Goal: Complete application form: Complete application form

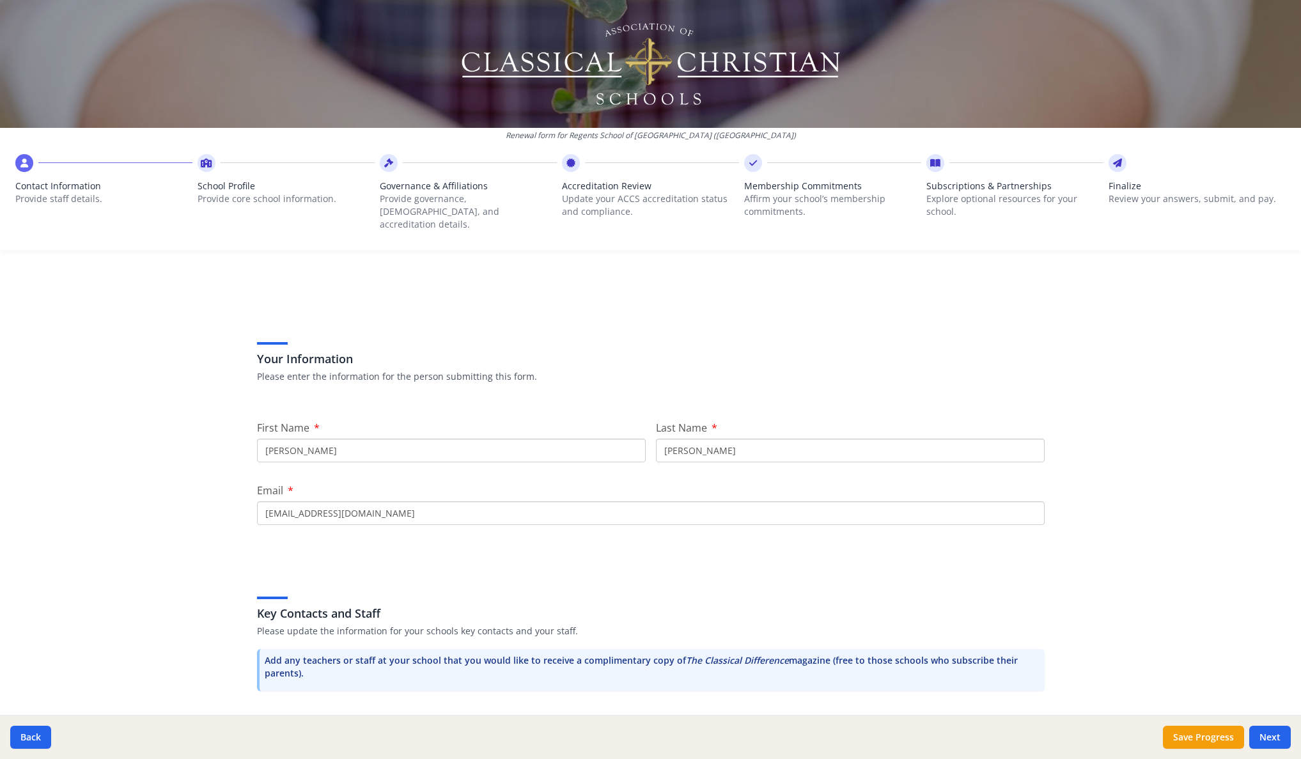
click at [148, 4] on div at bounding box center [650, 64] width 1301 height 128
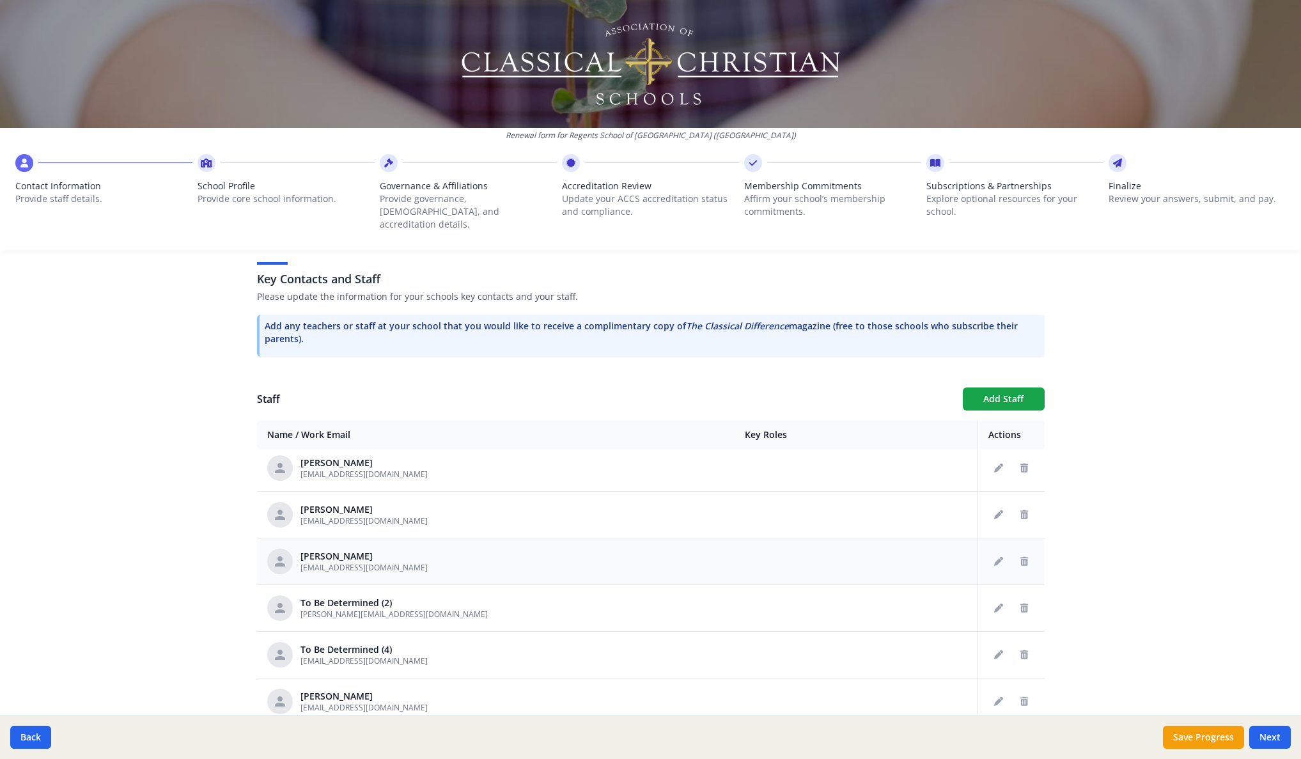
scroll to position [707, 0]
click at [1020, 601] on icon "Delete staff" at bounding box center [1024, 605] width 8 height 9
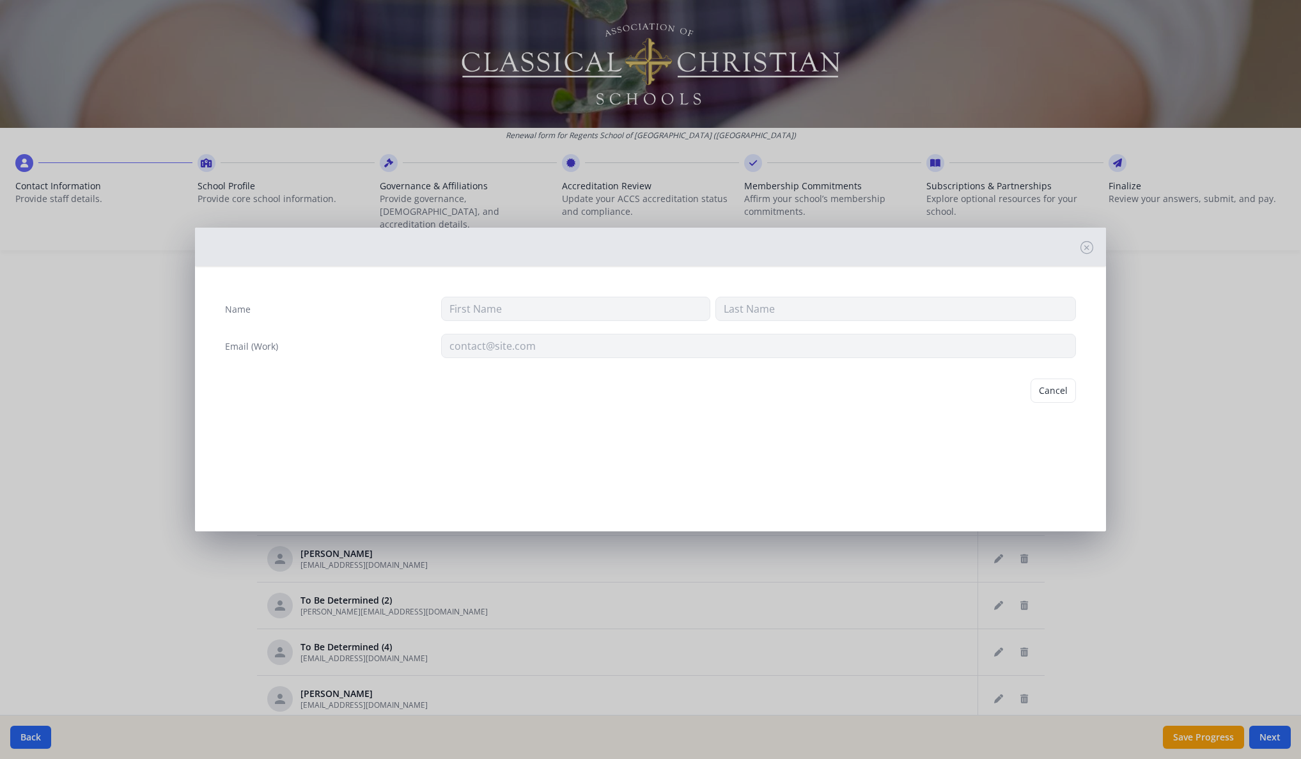
type input "To Be"
type input "Determined (2)"
type input "[PERSON_NAME][EMAIL_ADDRESS][DOMAIN_NAME]"
click at [1045, 396] on button "Delete" at bounding box center [1054, 390] width 44 height 24
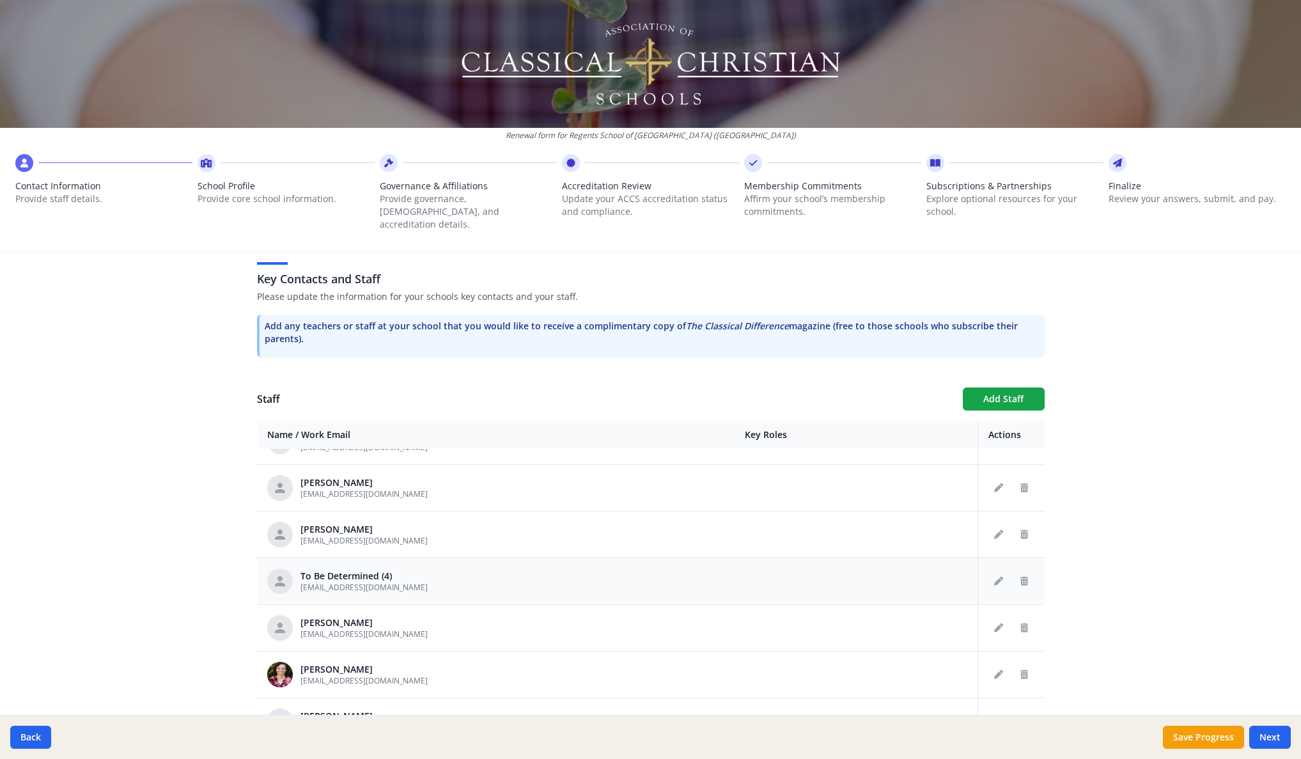
scroll to position [734, 0]
click at [1020, 574] on icon "Delete staff" at bounding box center [1024, 578] width 8 height 9
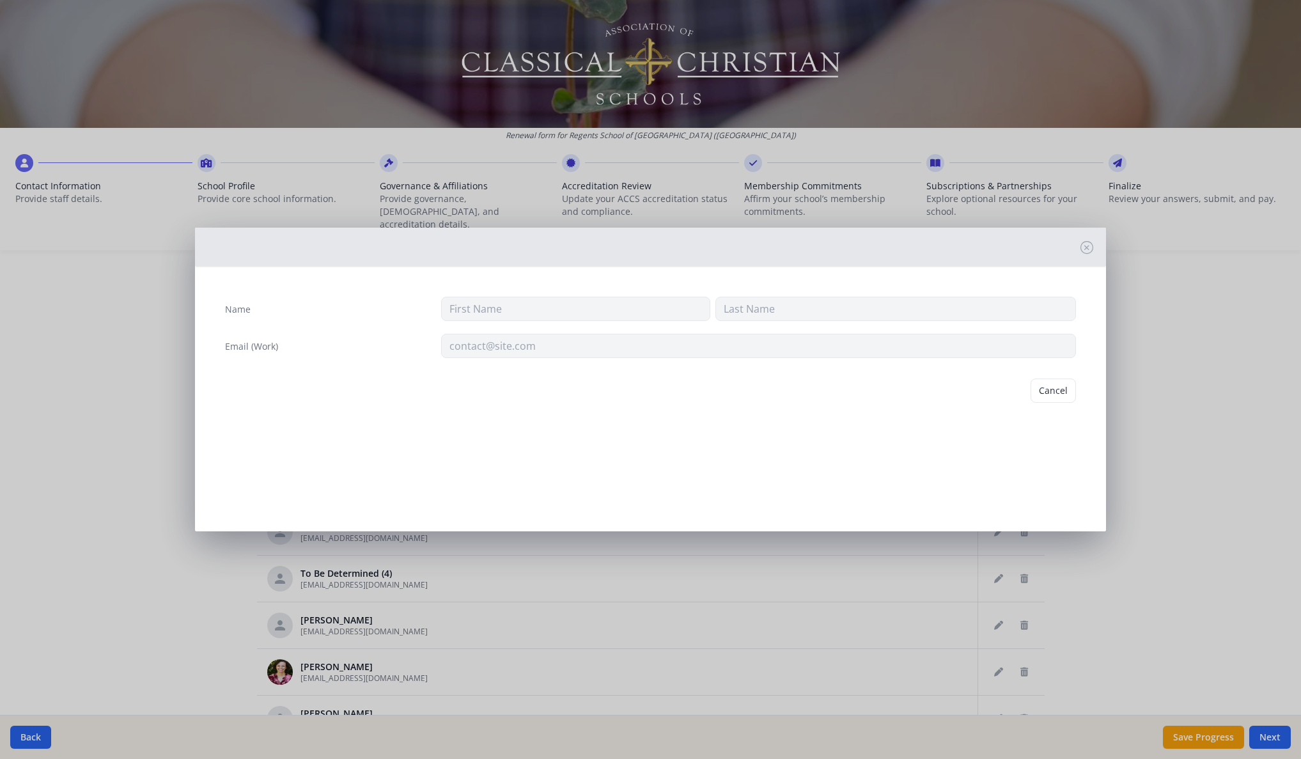
type input "To Be"
type input "Determined (4)"
type input "[EMAIL_ADDRESS][DOMAIN_NAME]"
click at [1055, 397] on button "Delete" at bounding box center [1054, 390] width 44 height 24
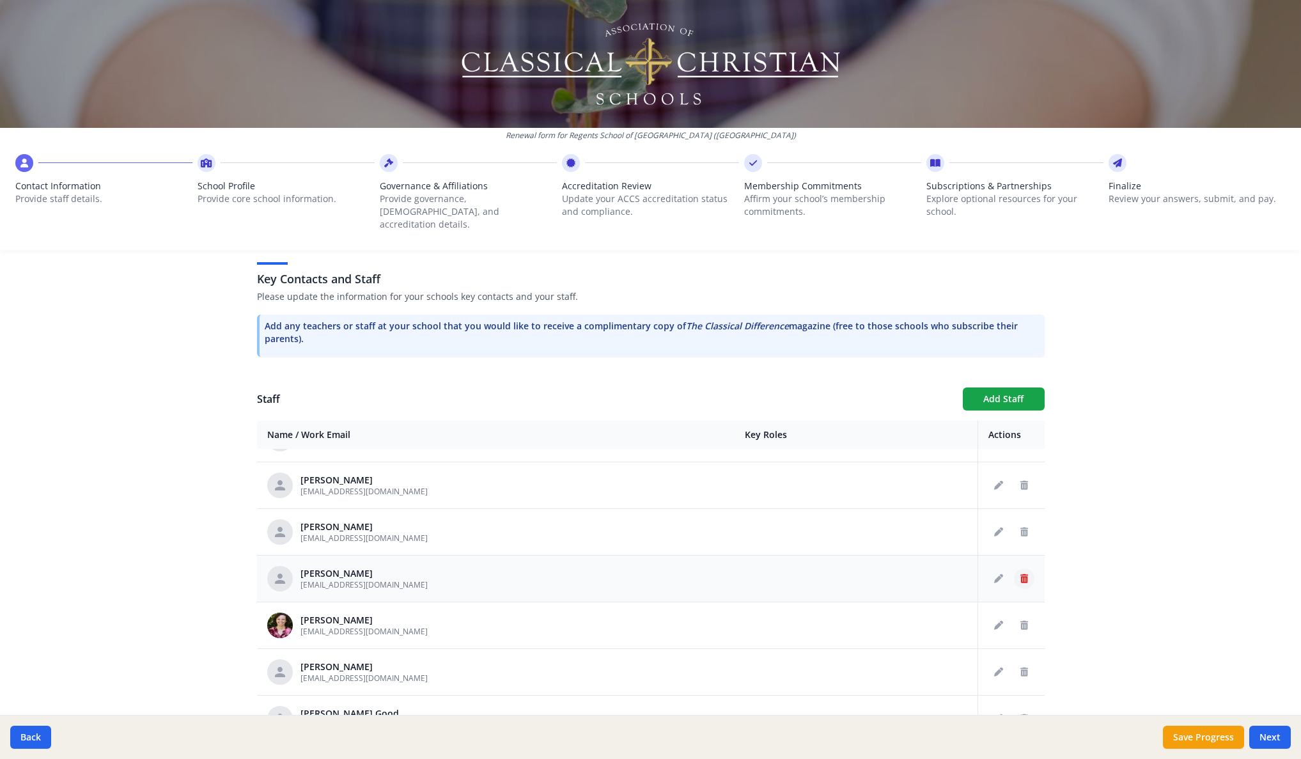
click at [1020, 574] on icon "Delete staff" at bounding box center [1024, 578] width 8 height 9
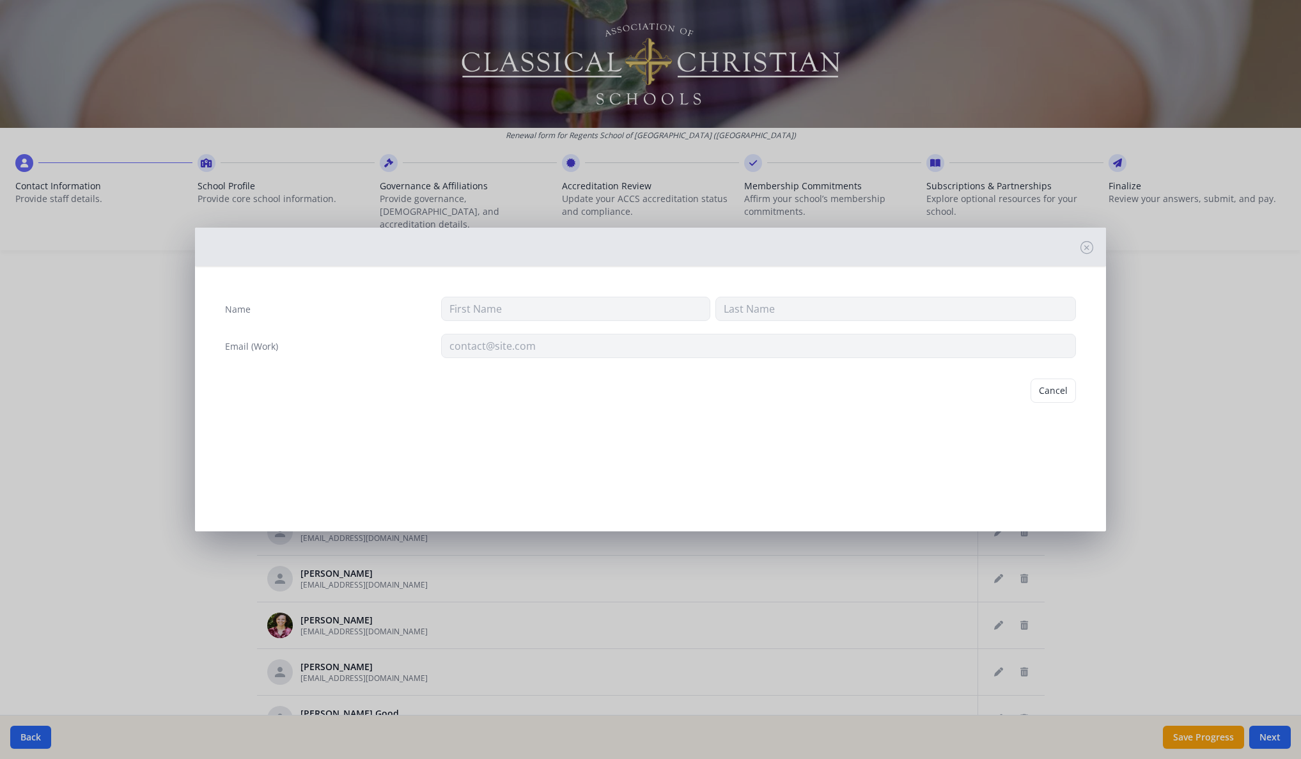
type input "[PERSON_NAME]"
type input "[EMAIL_ADDRESS][DOMAIN_NAME]"
click at [1053, 391] on button "Delete" at bounding box center [1054, 390] width 44 height 24
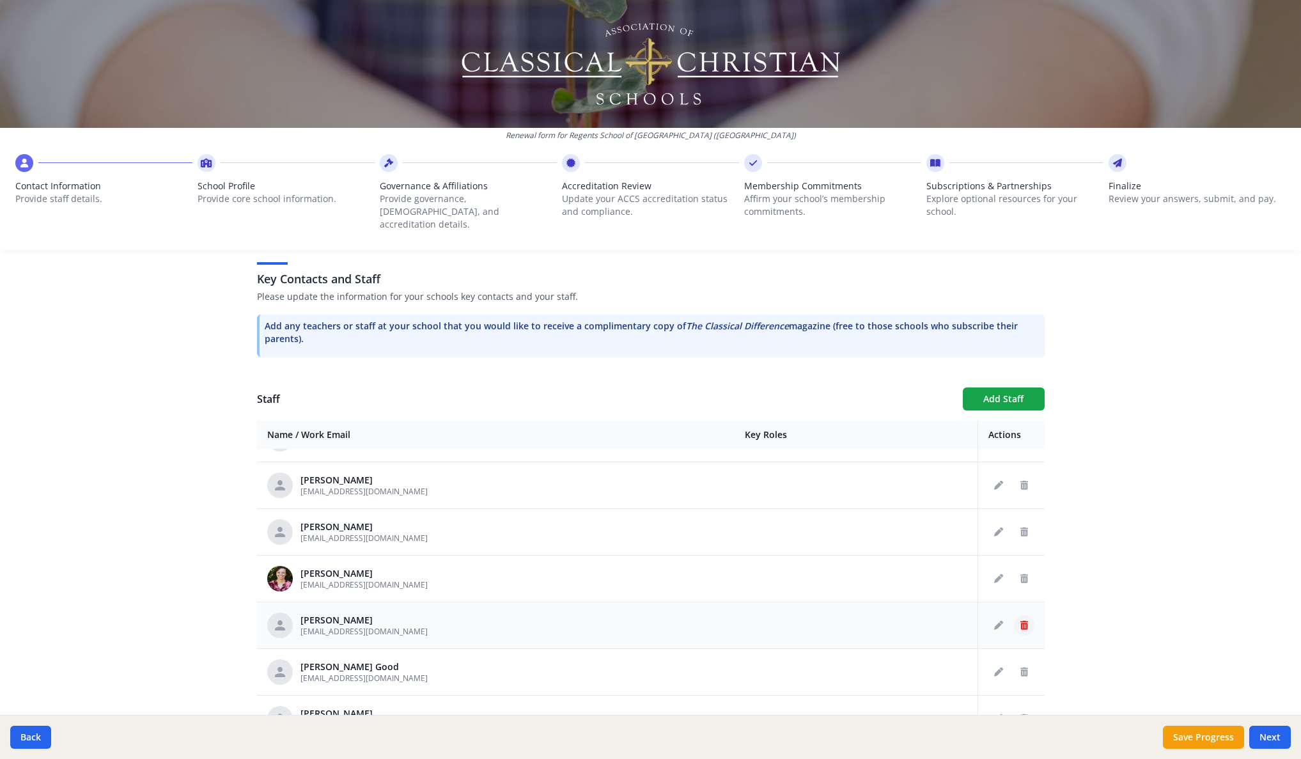
click at [1020, 621] on icon "Delete staff" at bounding box center [1024, 625] width 8 height 9
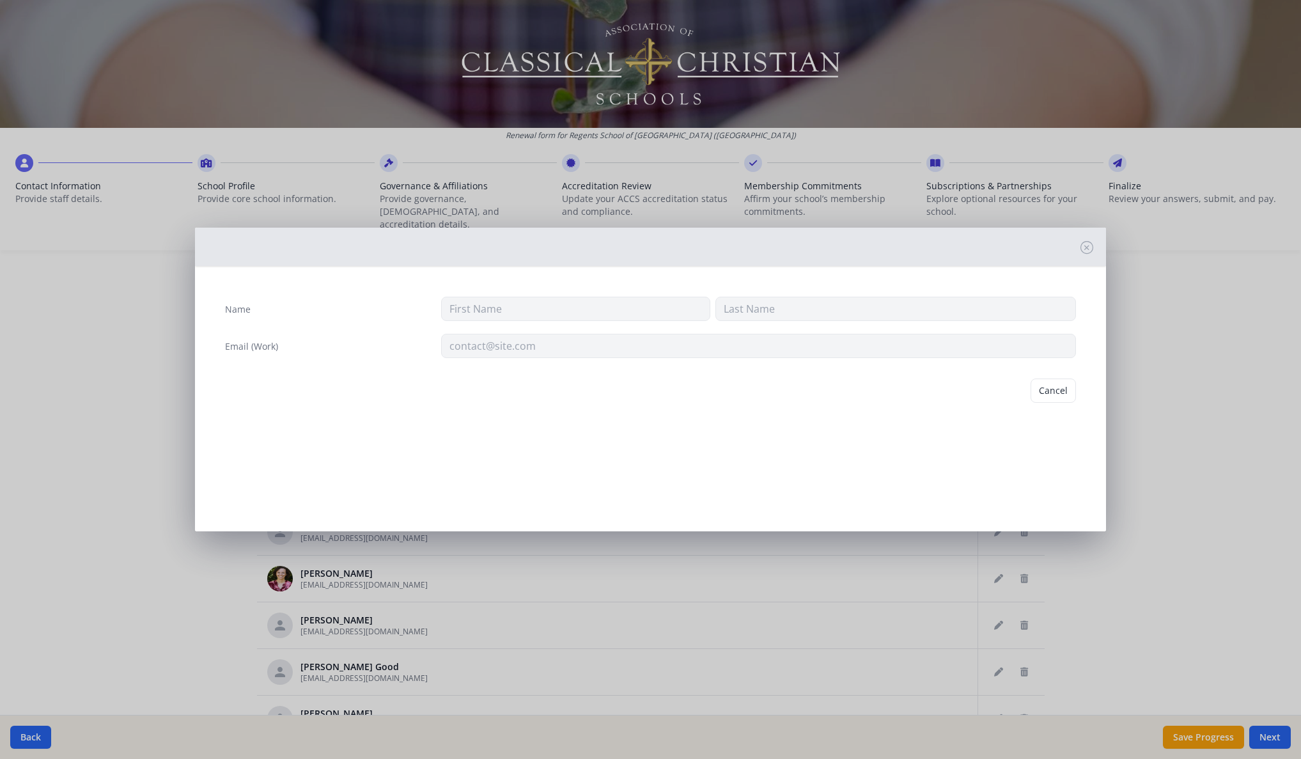
type input "Hayley"
type input "[PERSON_NAME]"
type input "[EMAIL_ADDRESS][DOMAIN_NAME]"
click at [1046, 394] on button "Delete" at bounding box center [1054, 390] width 44 height 24
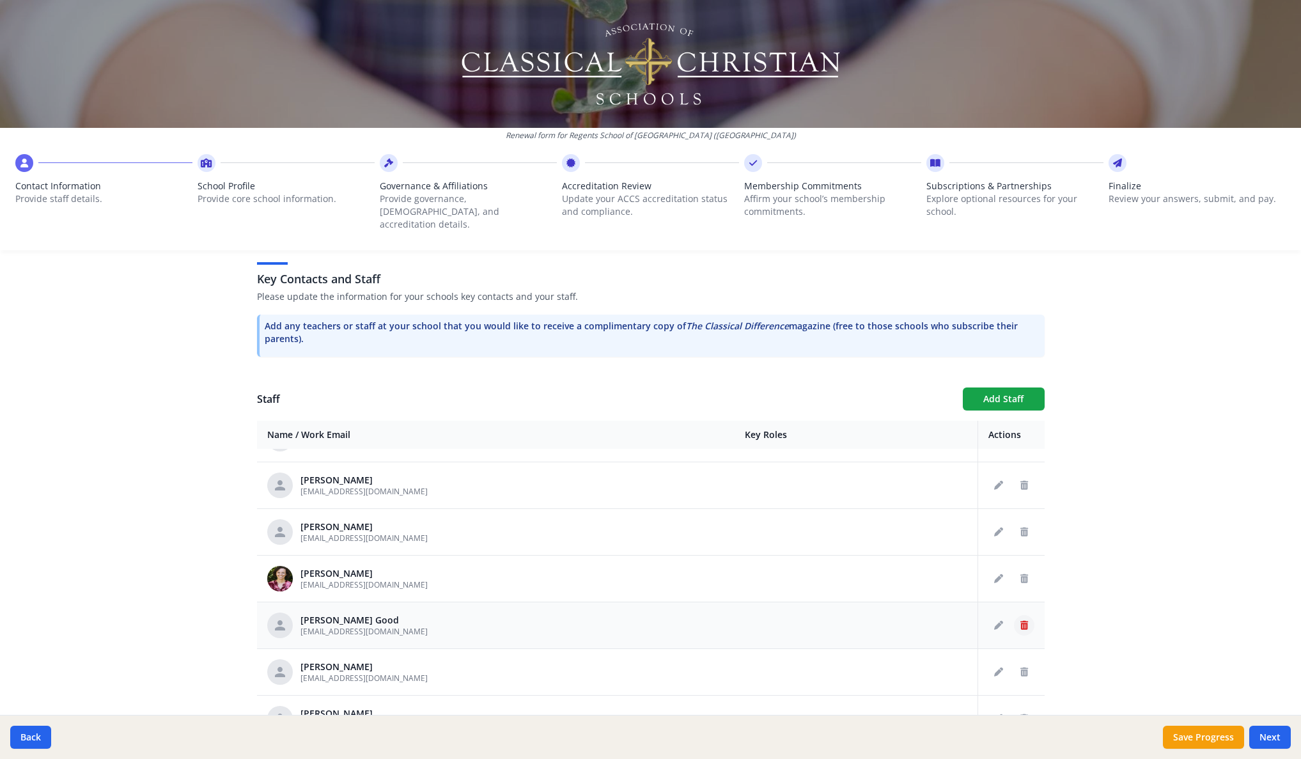
click at [1020, 621] on icon "Delete staff" at bounding box center [1024, 625] width 8 height 9
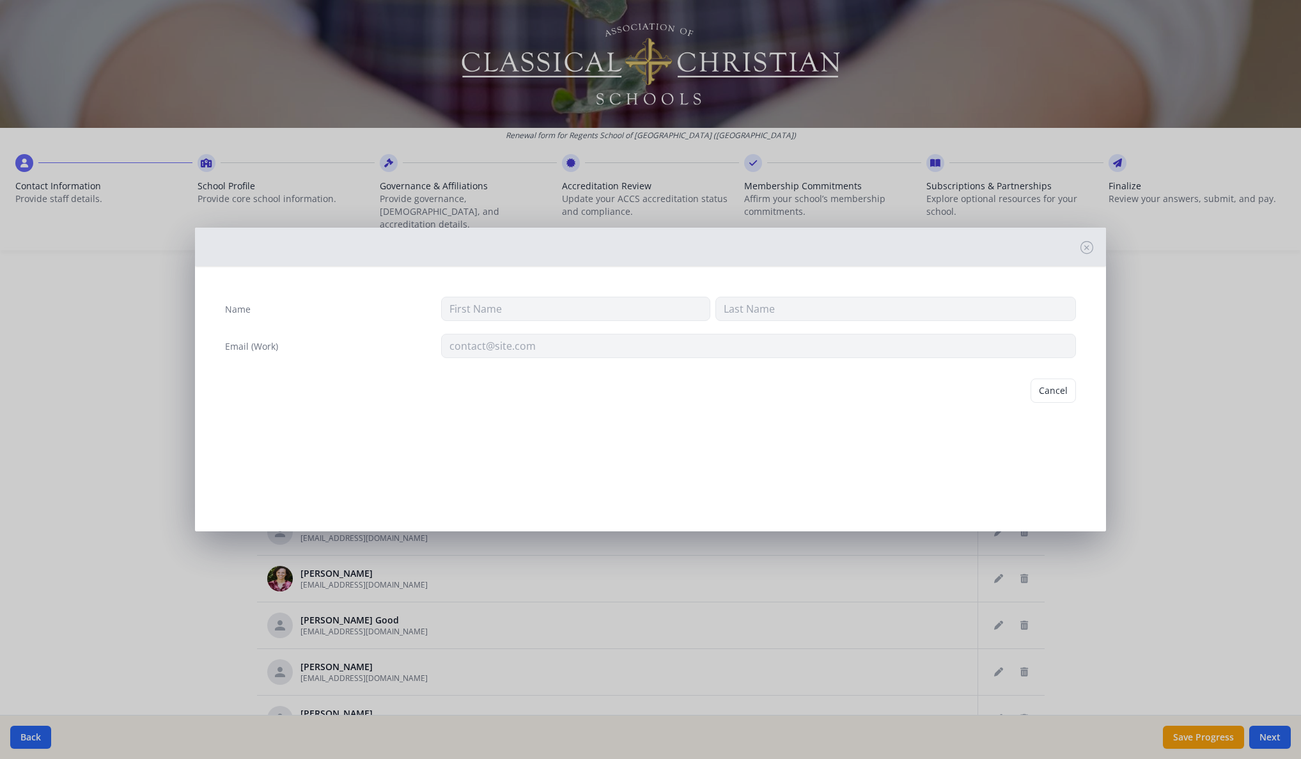
type input "[PERSON_NAME]"
type input "Good"
type input "[EMAIL_ADDRESS][DOMAIN_NAME]"
click at [1046, 388] on button "Delete" at bounding box center [1054, 390] width 44 height 24
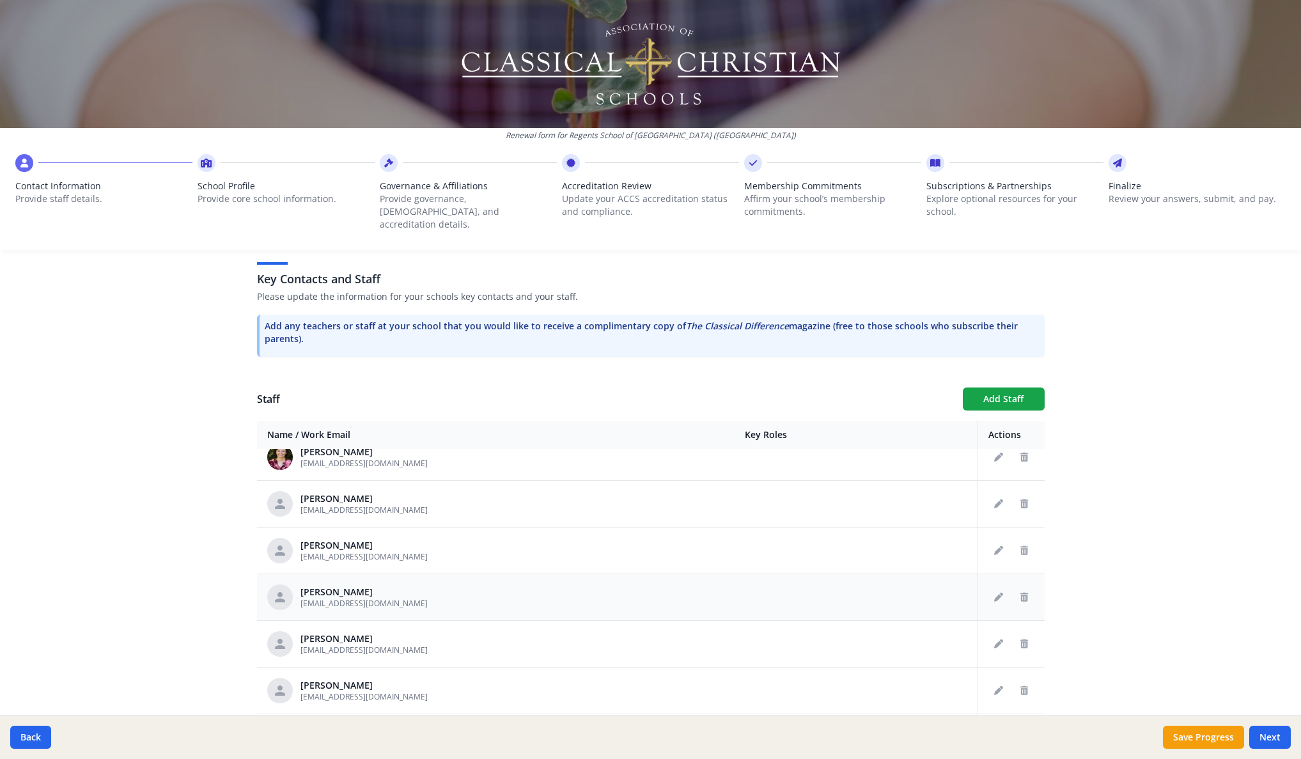
scroll to position [858, 0]
click at [1020, 683] on icon "Delete staff" at bounding box center [1024, 687] width 8 height 9
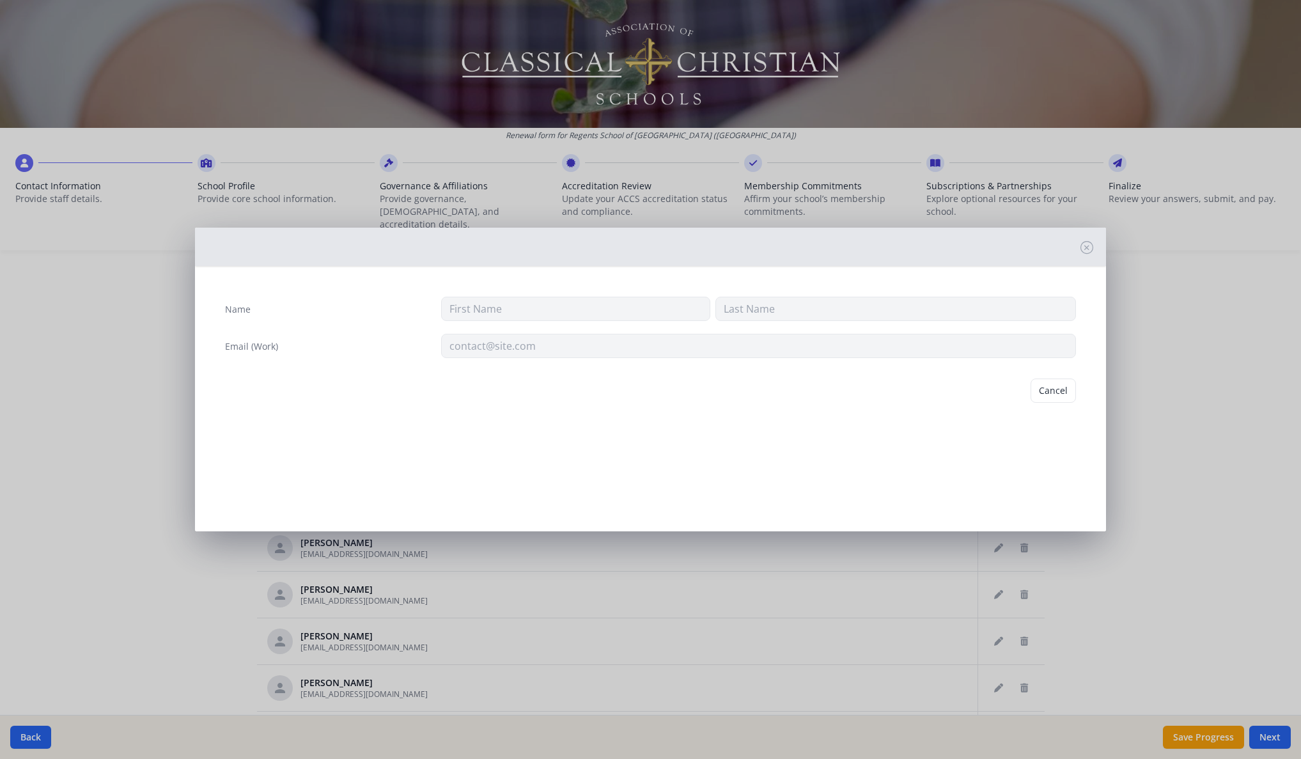
type input "[PERSON_NAME]"
type input "[EMAIL_ADDRESS][DOMAIN_NAME]"
click at [1055, 384] on button "Delete" at bounding box center [1054, 390] width 44 height 24
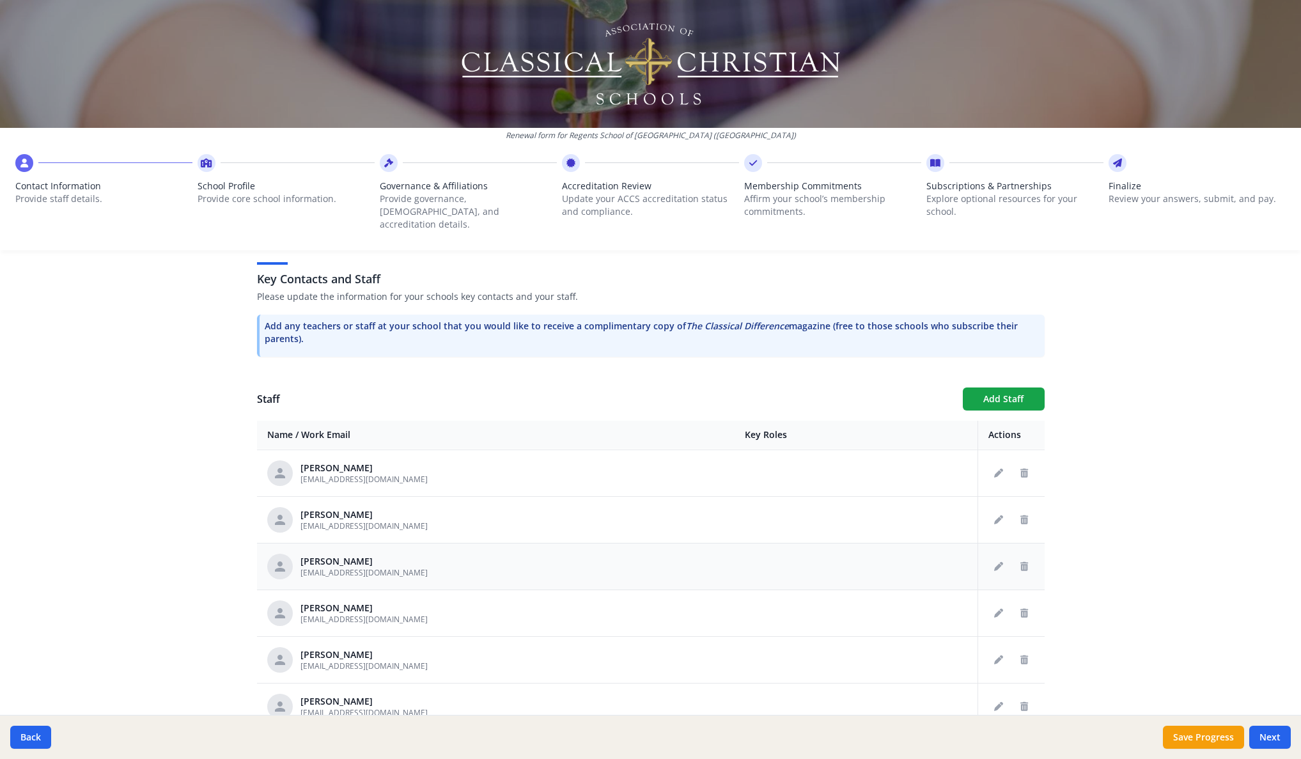
scroll to position [943, 0]
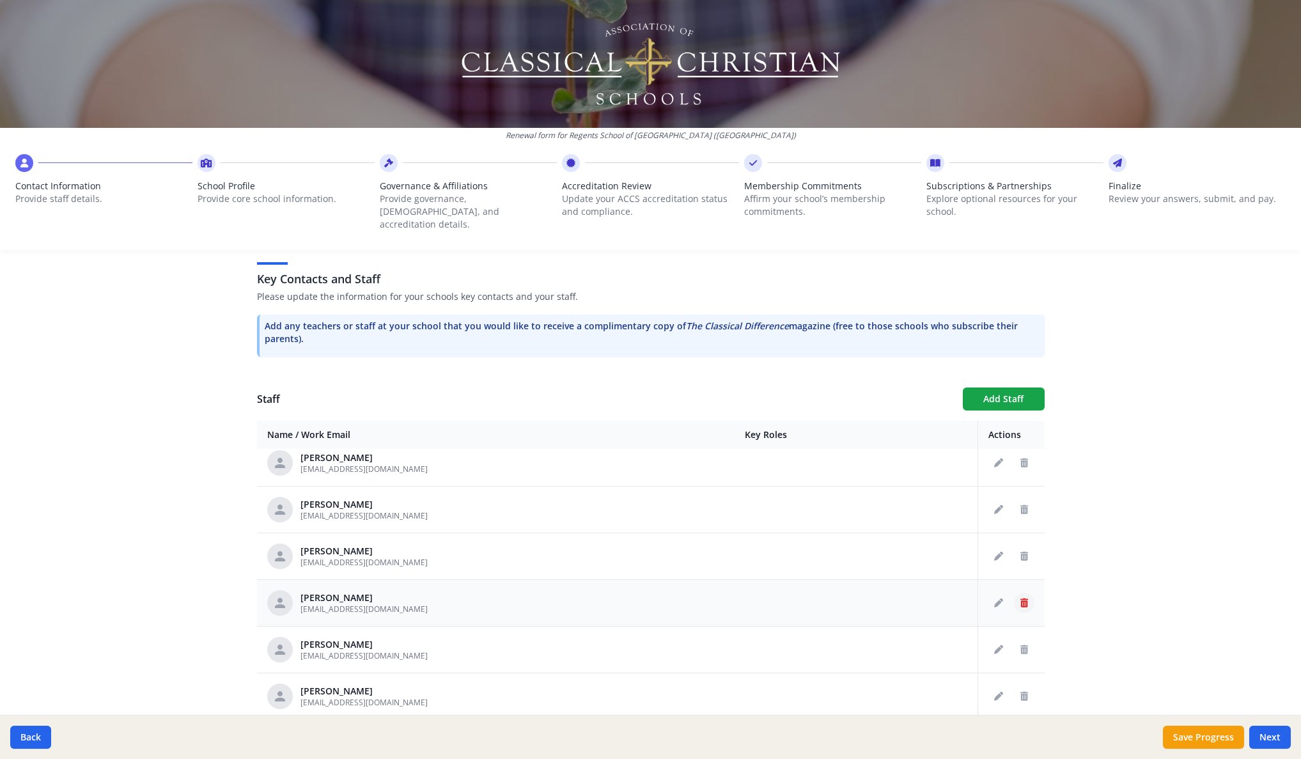
click at [1014, 593] on button "Delete staff" at bounding box center [1024, 603] width 20 height 20
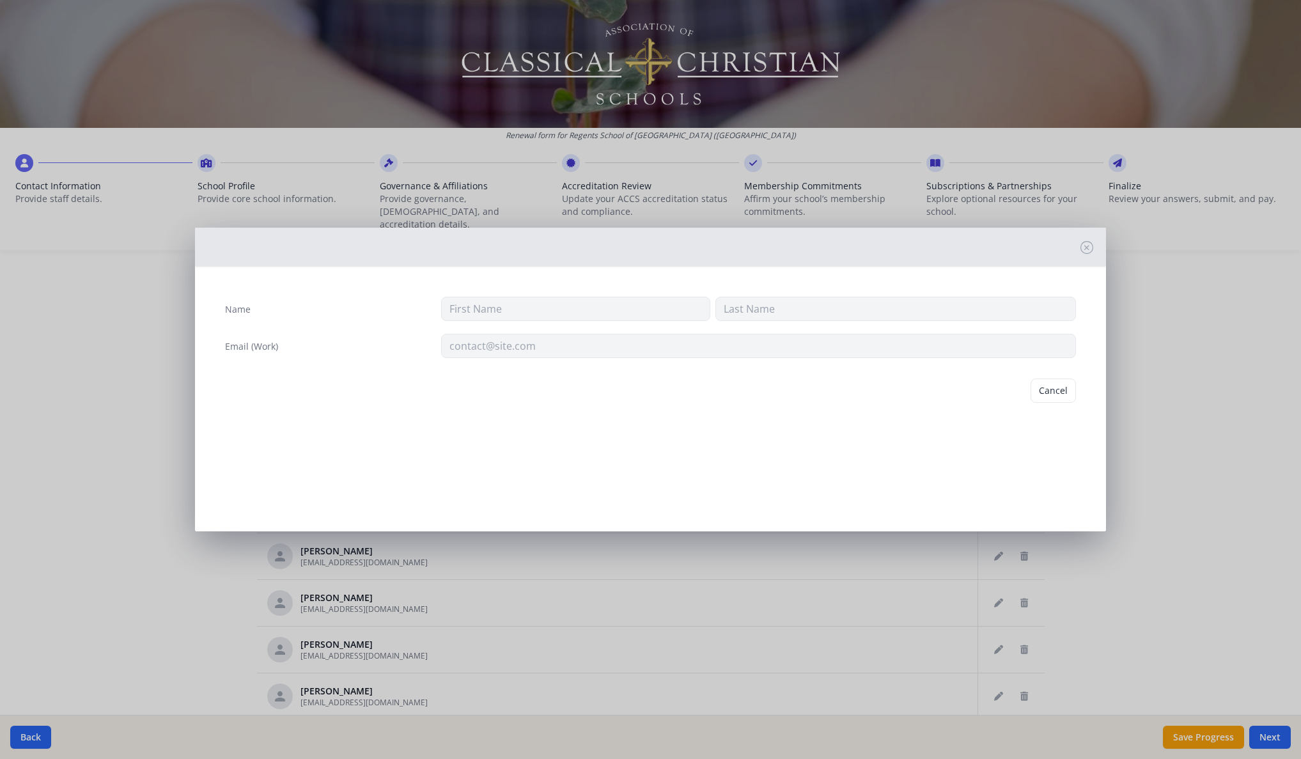
type input "Charlotte"
type input "[PERSON_NAME]"
type input "[EMAIL_ADDRESS][DOMAIN_NAME]"
click at [1053, 387] on button "Delete" at bounding box center [1054, 390] width 44 height 24
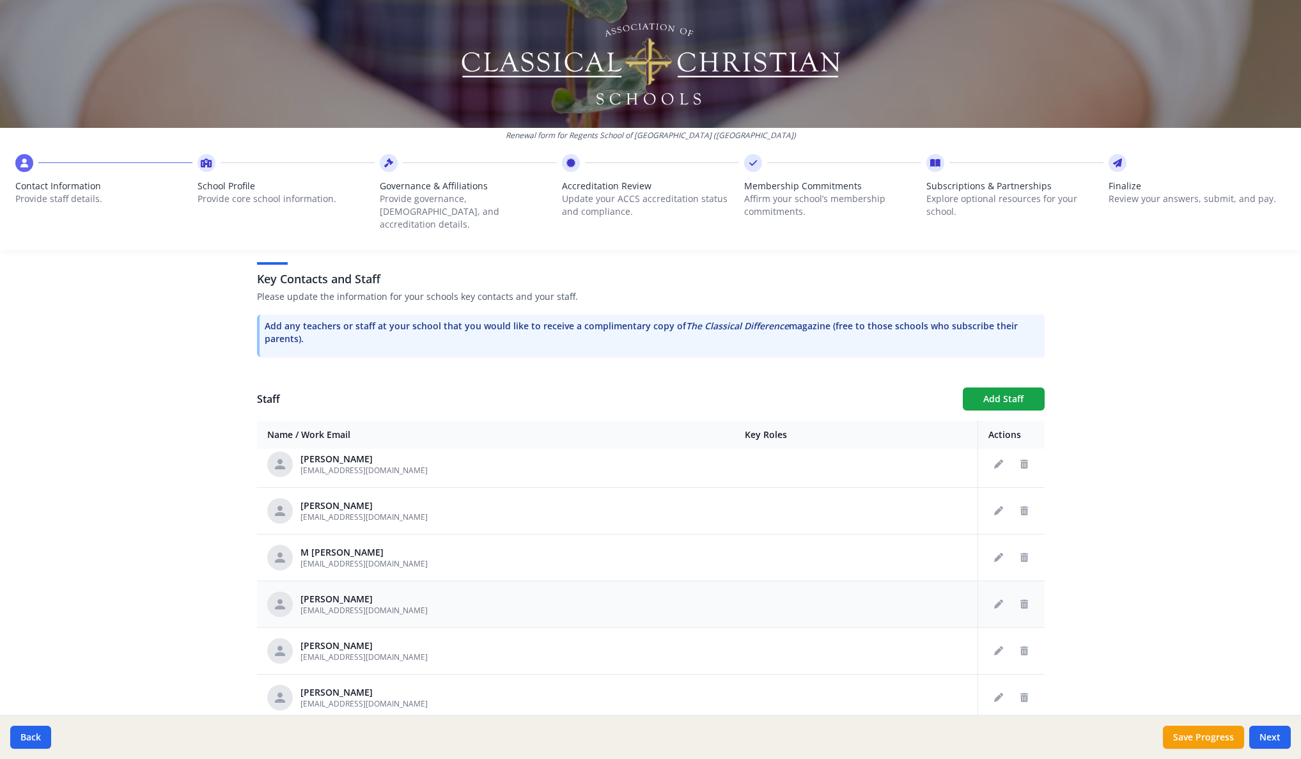
scroll to position [1131, 0]
click at [1020, 644] on icon "Delete staff" at bounding box center [1024, 648] width 8 height 9
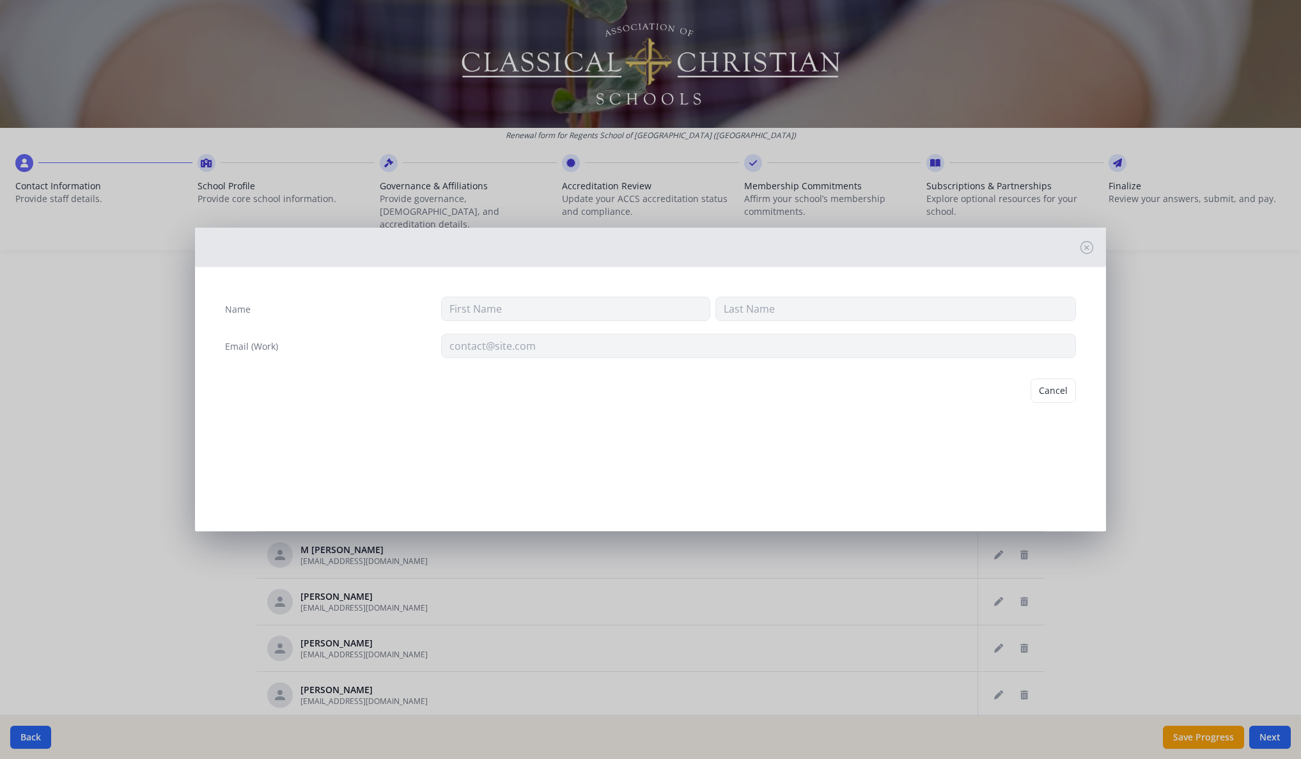
type input "[PERSON_NAME]"
type input "[EMAIL_ADDRESS][DOMAIN_NAME]"
click at [1056, 396] on button "Delete" at bounding box center [1054, 390] width 44 height 24
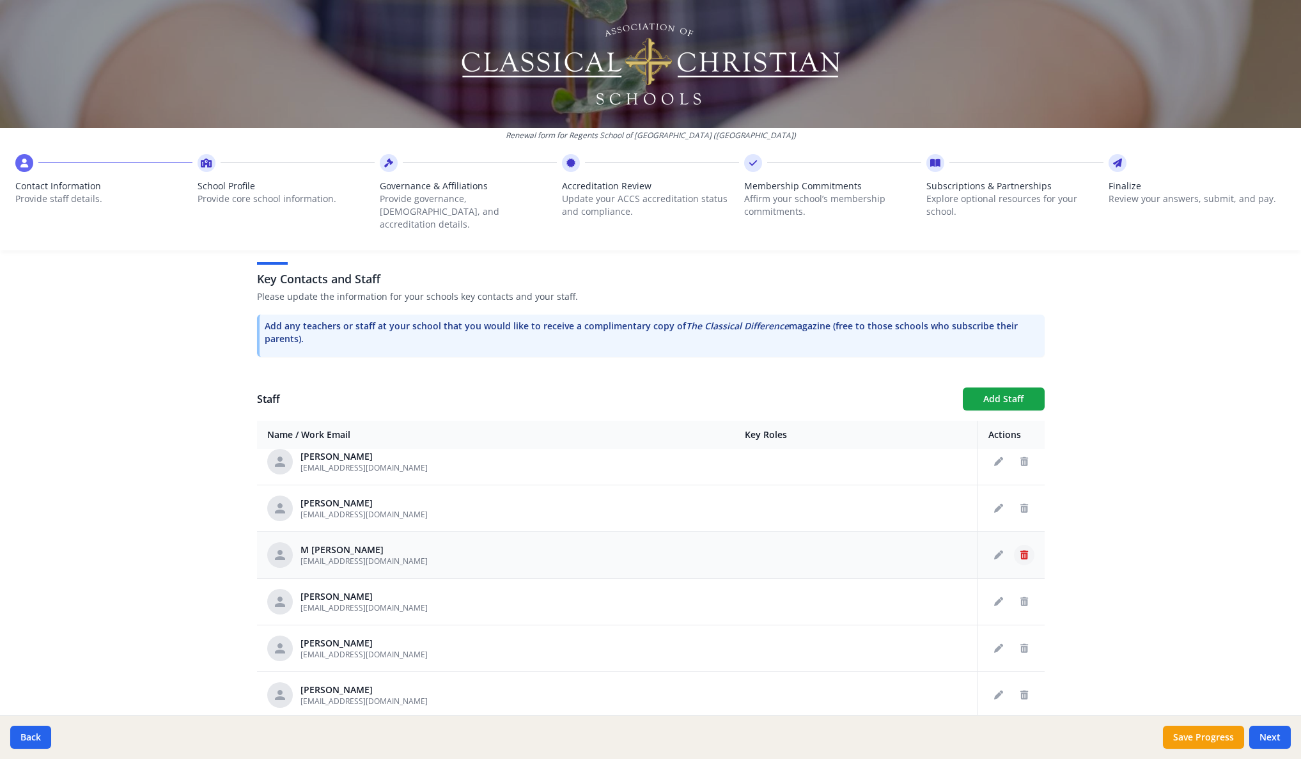
click at [1020, 550] on icon "Delete staff" at bounding box center [1024, 554] width 8 height 9
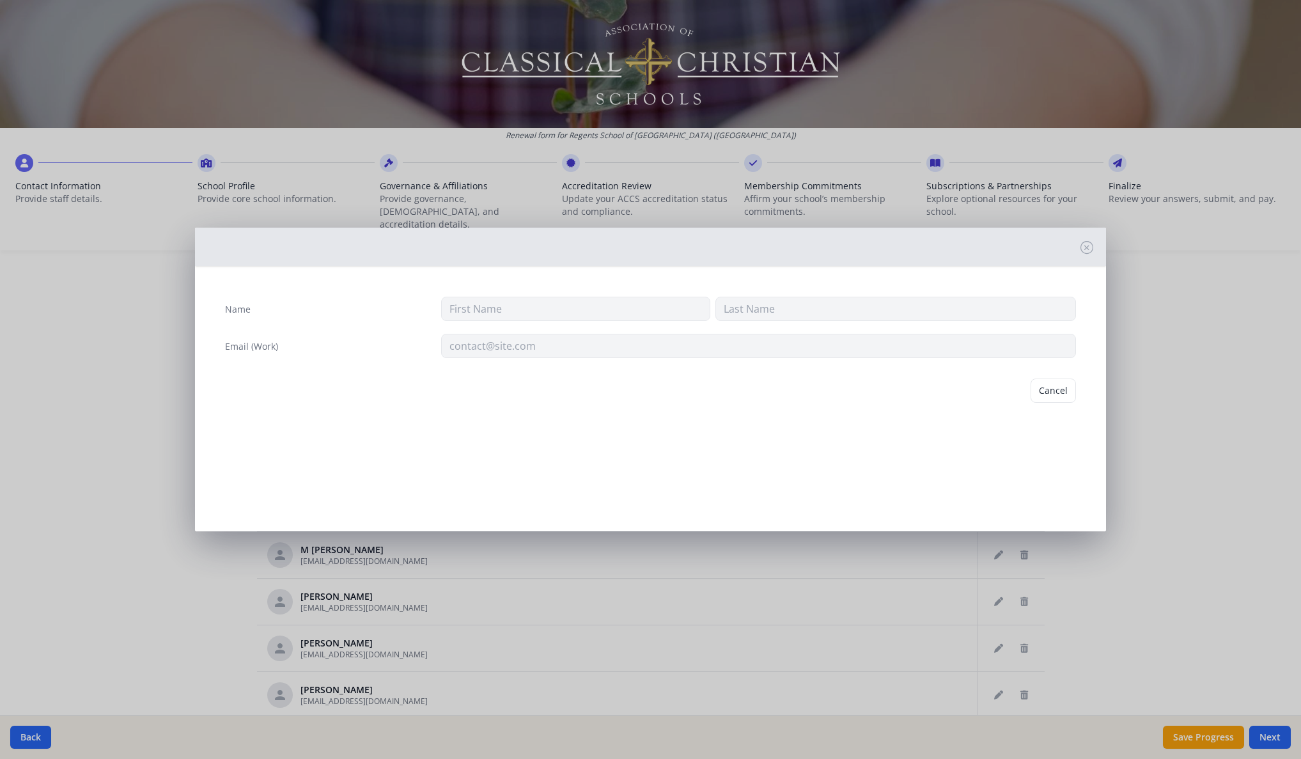
type input "M"
type input "[PERSON_NAME]"
type input "[EMAIL_ADDRESS][DOMAIN_NAME]"
click at [1000, 393] on button "Cancel" at bounding box center [1003, 390] width 45 height 24
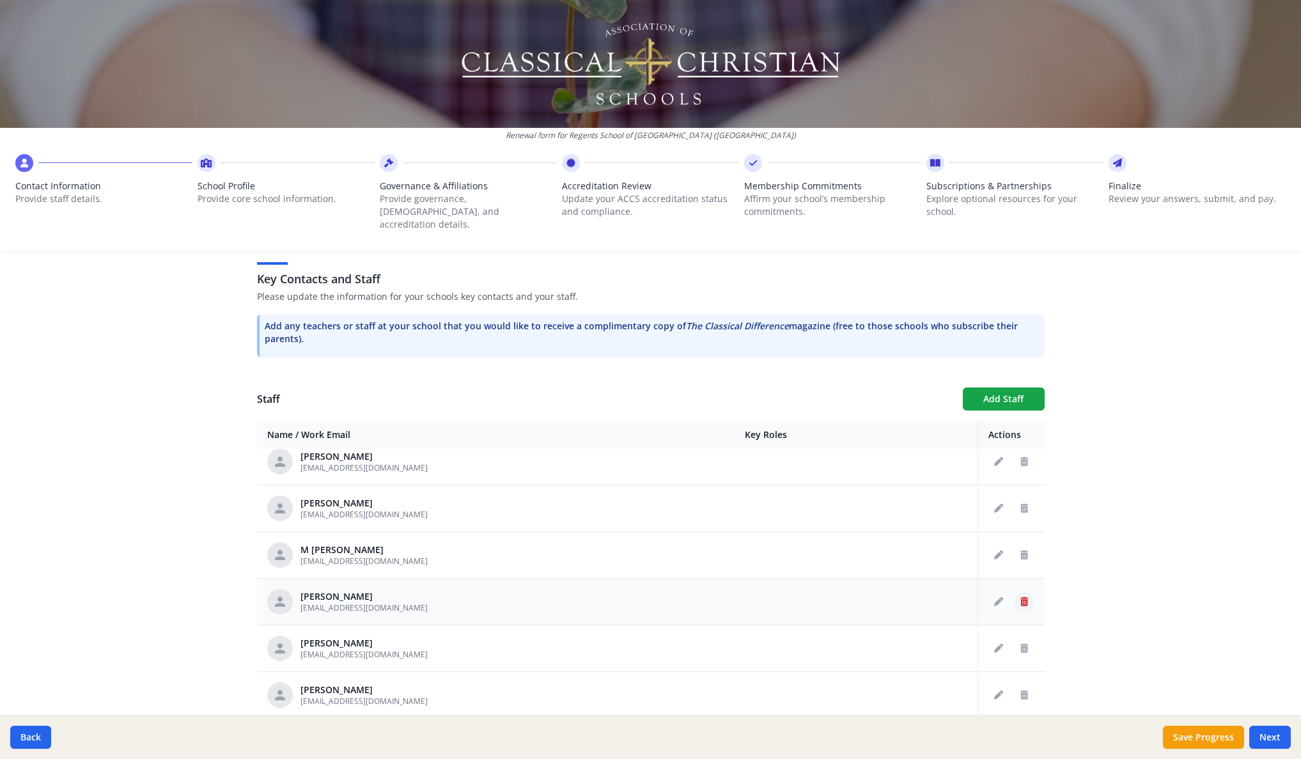
click at [1020, 597] on icon "Delete staff" at bounding box center [1024, 601] width 8 height 9
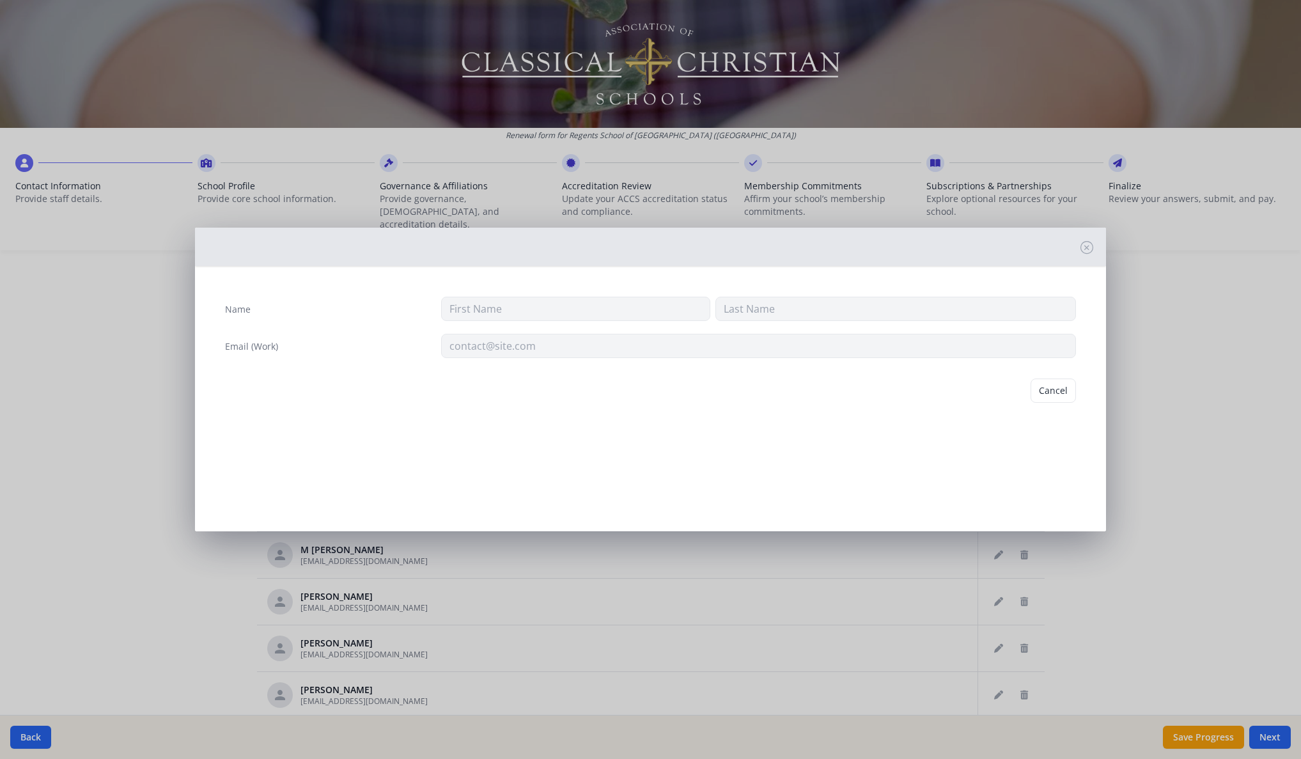
type input "Grace"
type input "[PERSON_NAME]"
type input "[EMAIL_ADDRESS][DOMAIN_NAME]"
click at [1059, 387] on button "Delete" at bounding box center [1054, 390] width 44 height 24
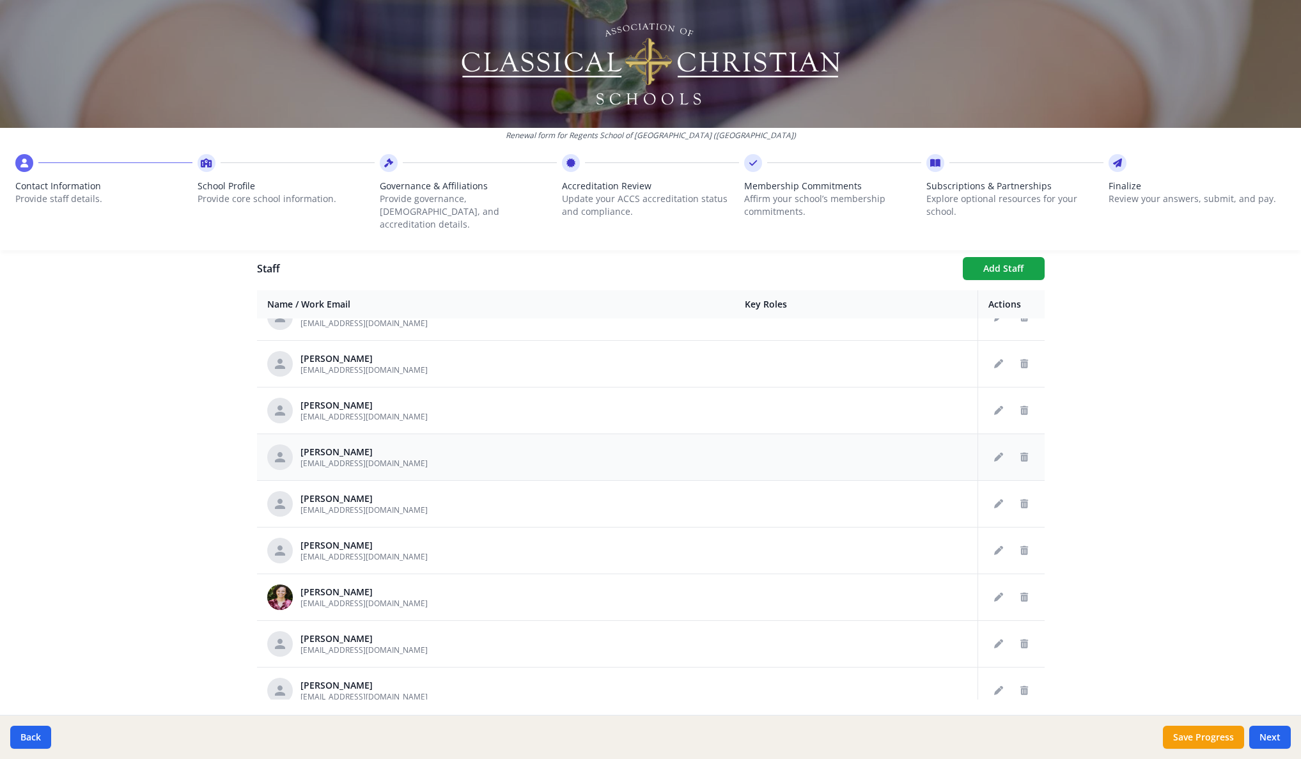
scroll to position [562, 0]
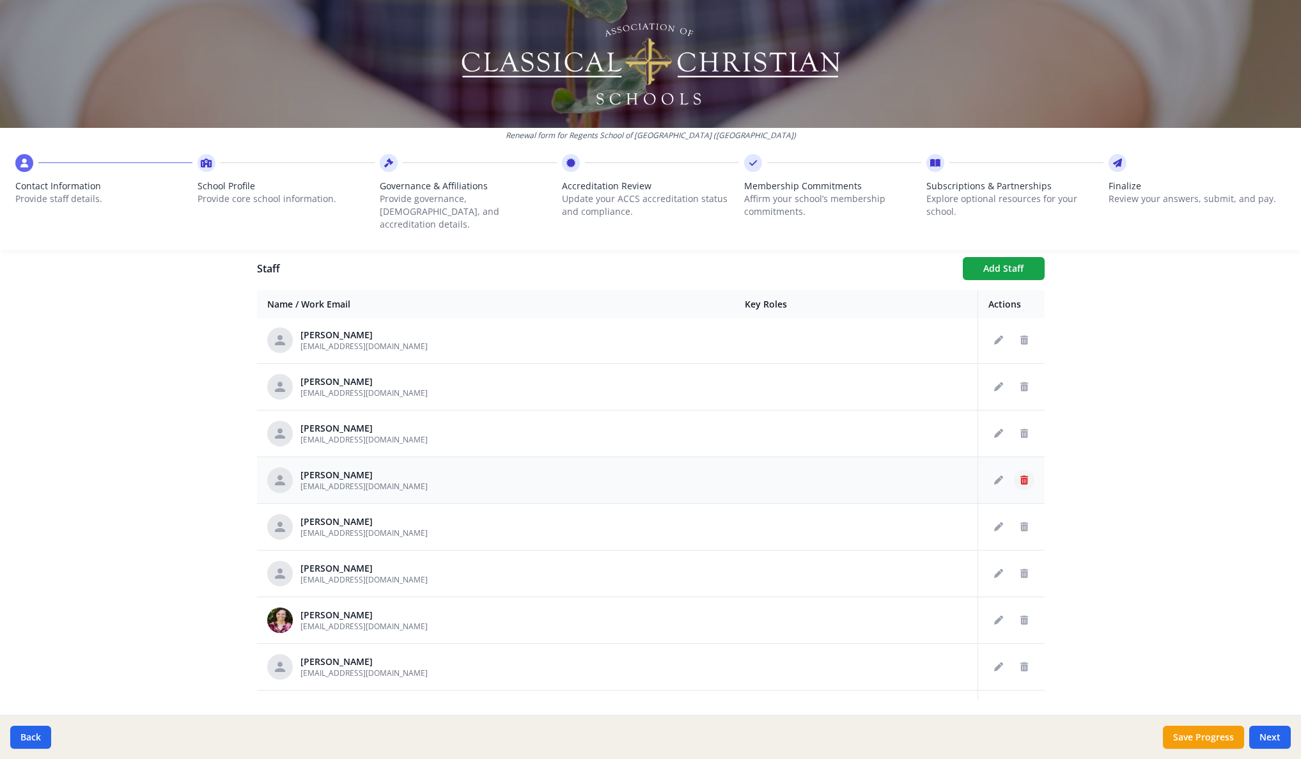
click at [1020, 476] on icon "Delete staff" at bounding box center [1024, 480] width 8 height 9
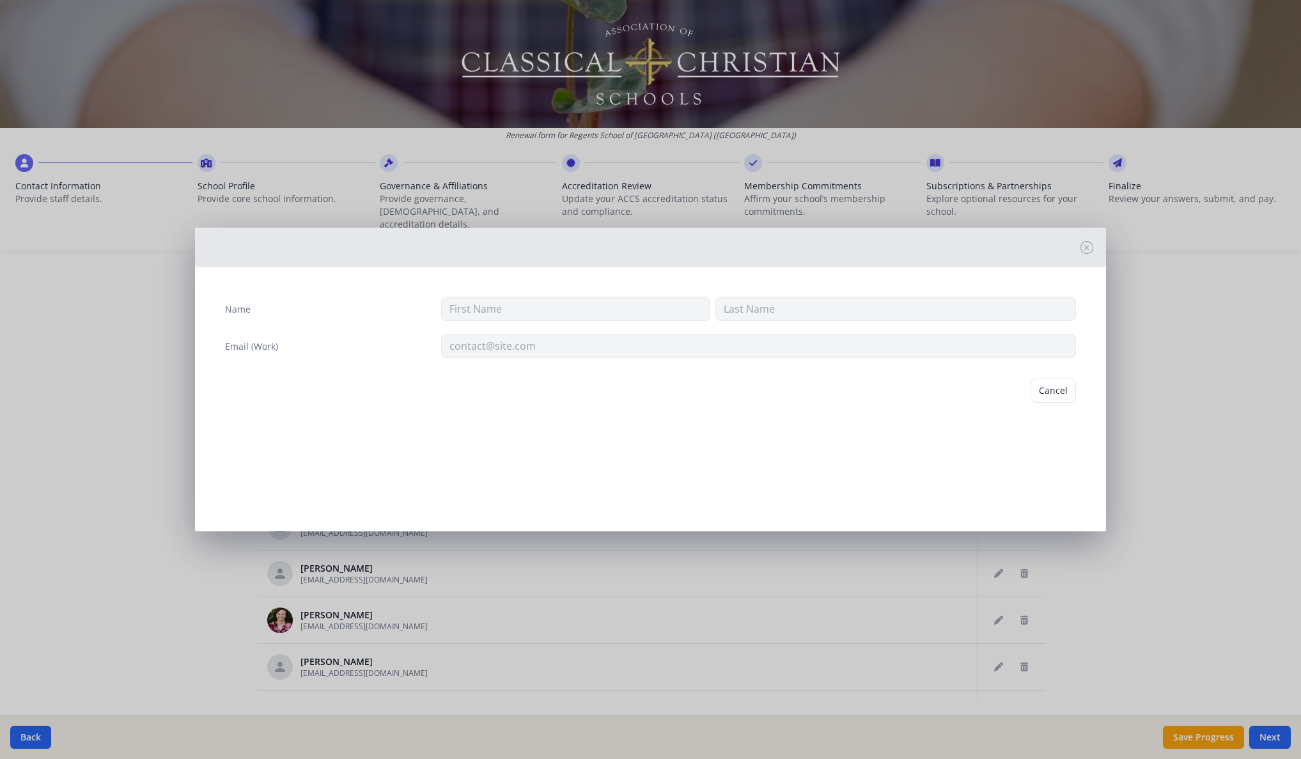
type input "Grace"
type input "Burns"
type input "[EMAIL_ADDRESS][DOMAIN_NAME]"
click at [1059, 403] on div "Cancel [GEOGRAPHIC_DATA]" at bounding box center [650, 390] width 871 height 45
click at [1062, 391] on button "Delete" at bounding box center [1054, 390] width 44 height 24
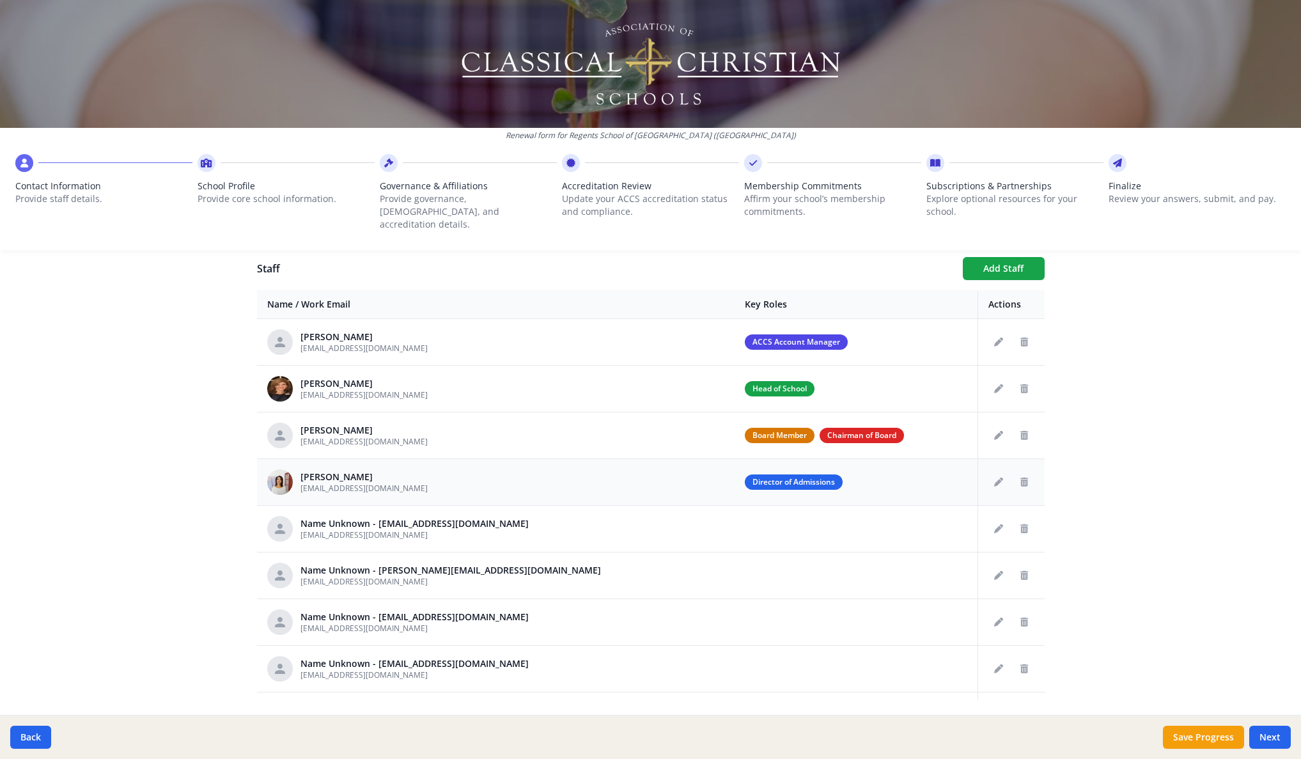
scroll to position [412, 0]
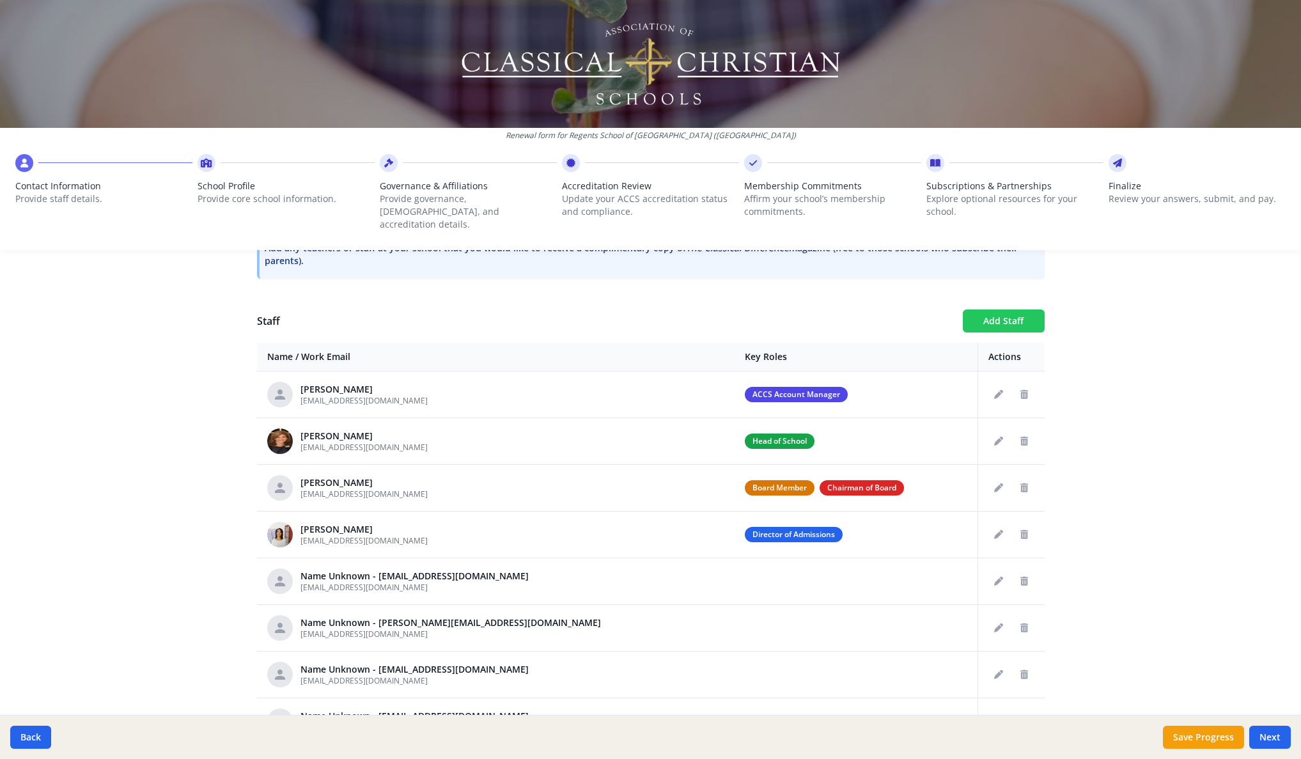
click at [987, 309] on button "Add Staff" at bounding box center [1004, 320] width 82 height 23
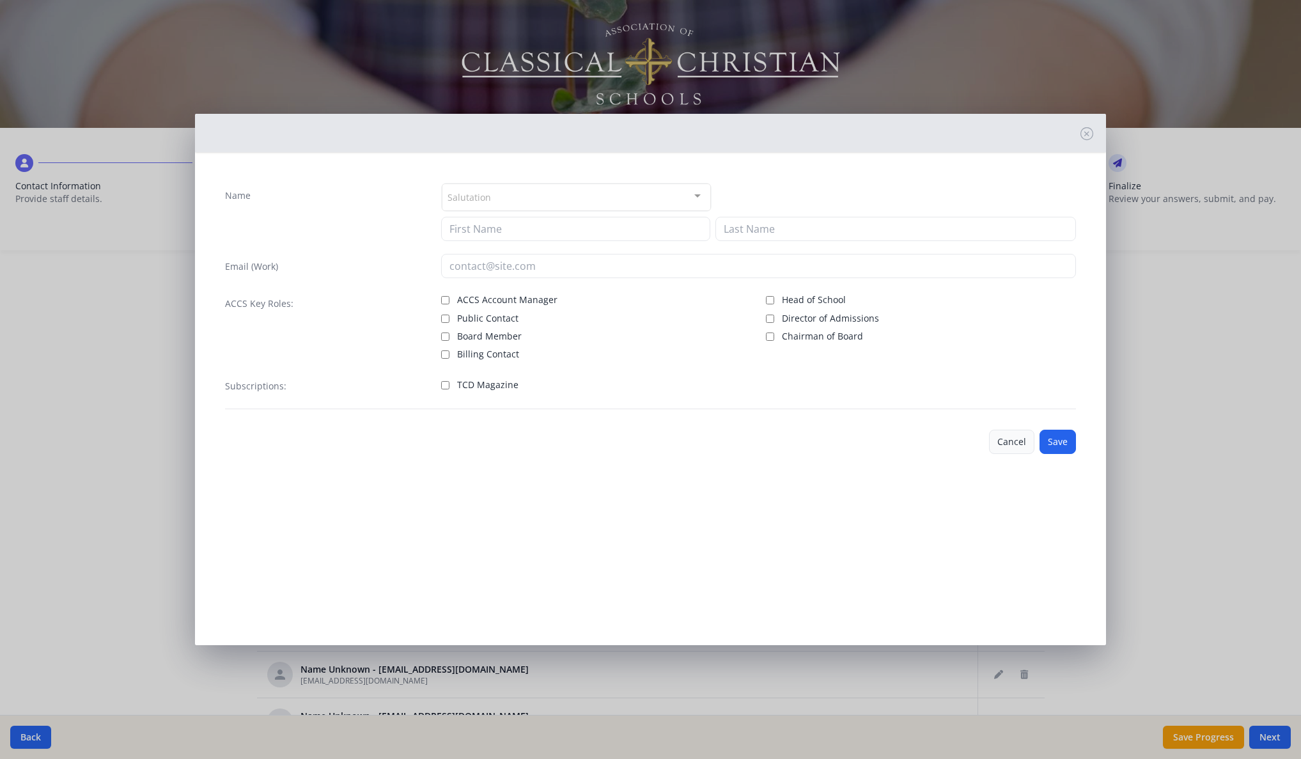
click at [1012, 447] on button "Cancel" at bounding box center [1011, 442] width 45 height 24
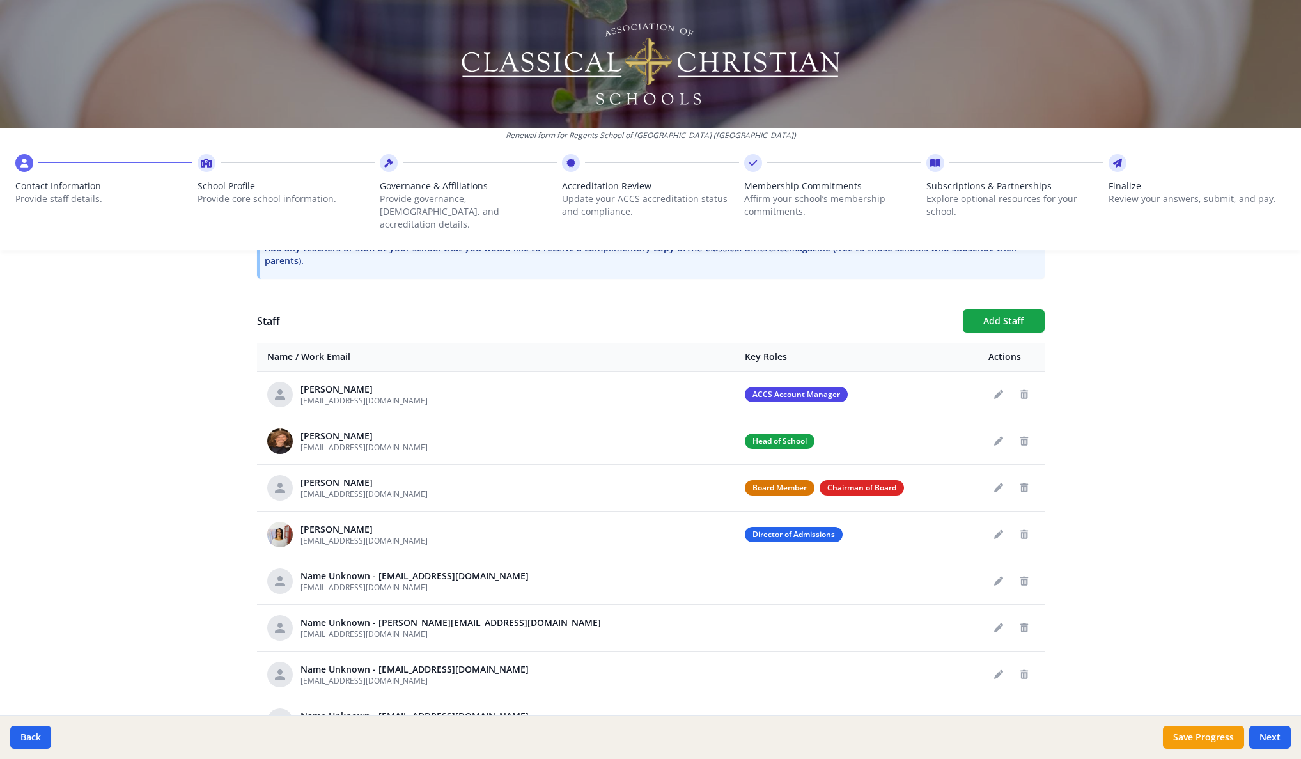
scroll to position [0, 0]
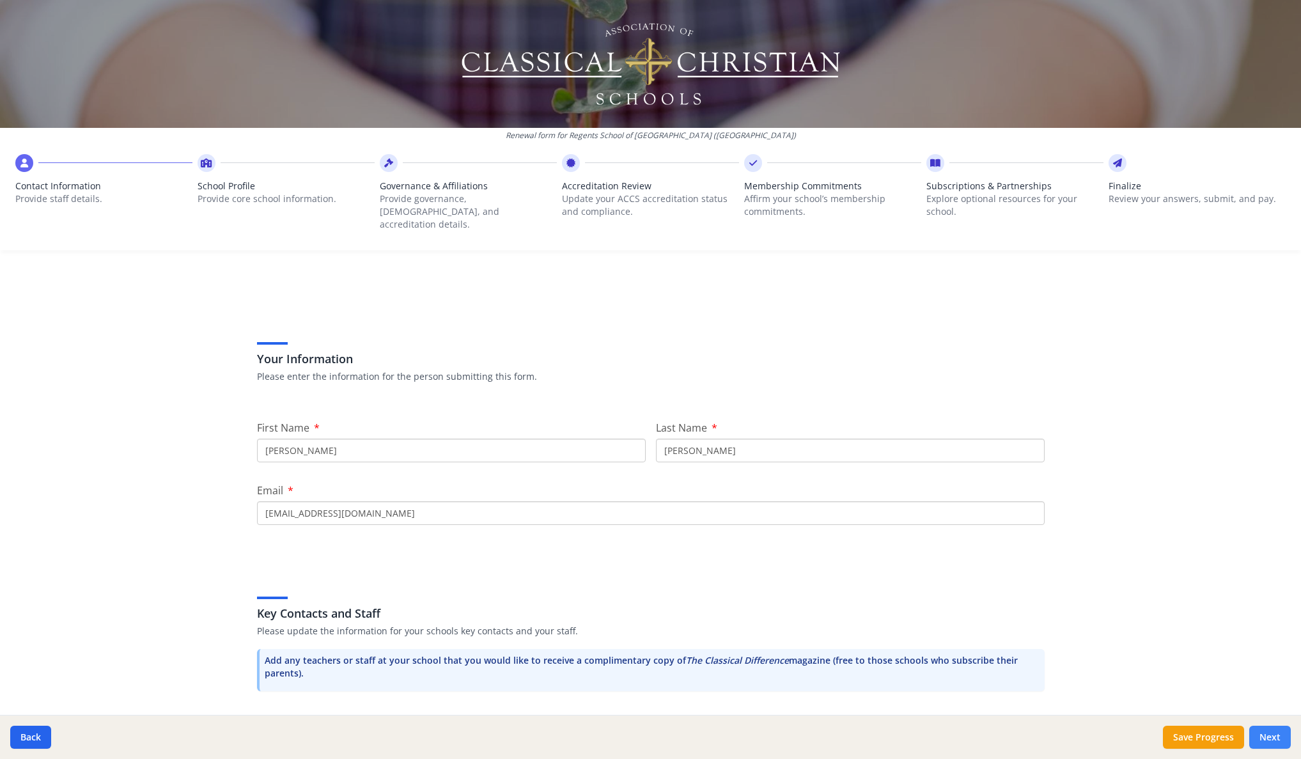
click at [1261, 737] on button "Next" at bounding box center [1270, 737] width 42 height 23
type input "[PHONE_NUMBER]"
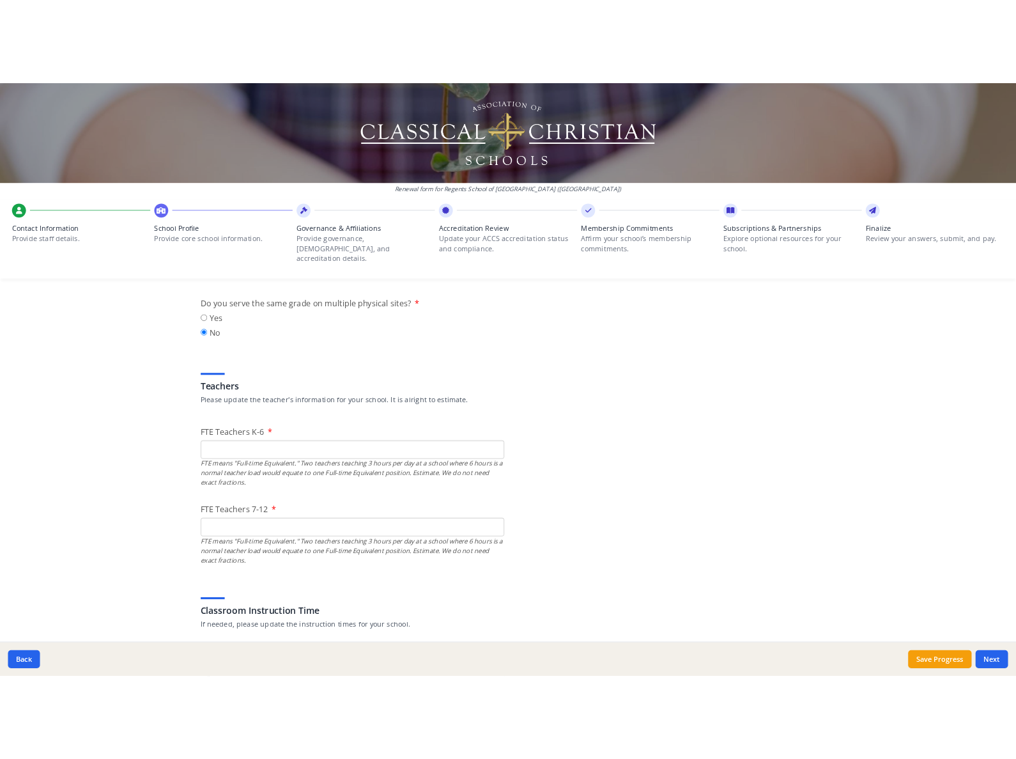
scroll to position [688, 0]
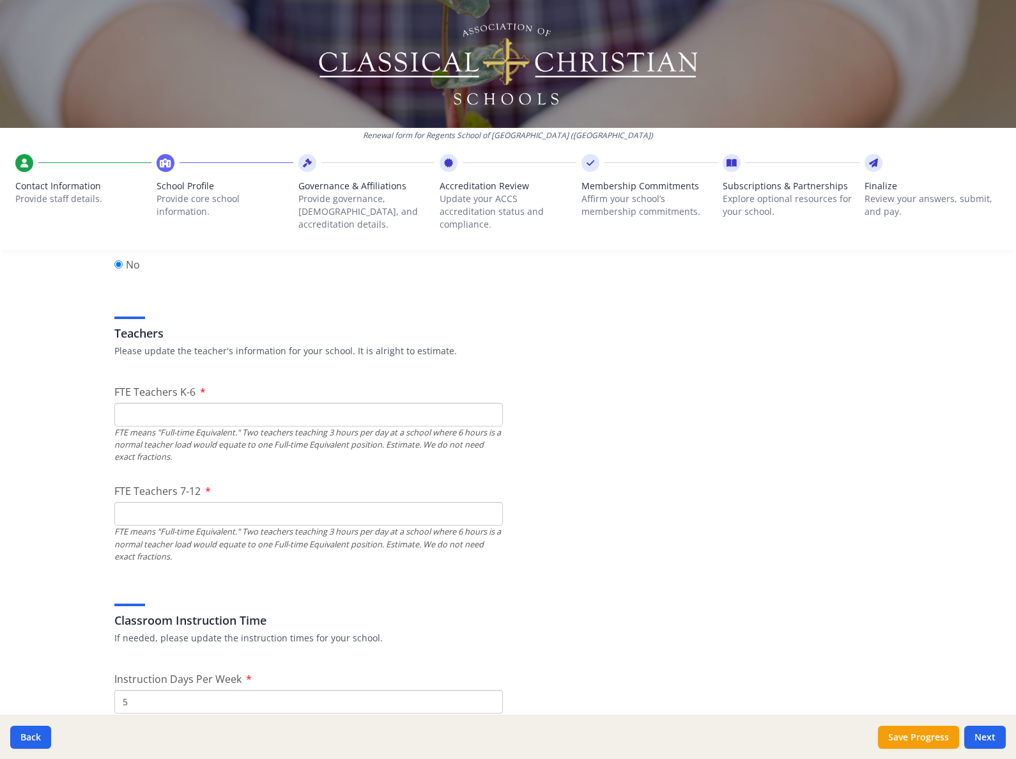
click at [357, 403] on input "FTE Teachers K-6" at bounding box center [308, 415] width 389 height 24
type input "14"
click at [353, 502] on input "FTE Teachers 7-12" at bounding box center [308, 514] width 389 height 24
drag, startPoint x: 991, startPoint y: 426, endPoint x: 353, endPoint y: 499, distance: 641.4
click at [353, 502] on input "FTE Teachers 7-12" at bounding box center [308, 514] width 389 height 24
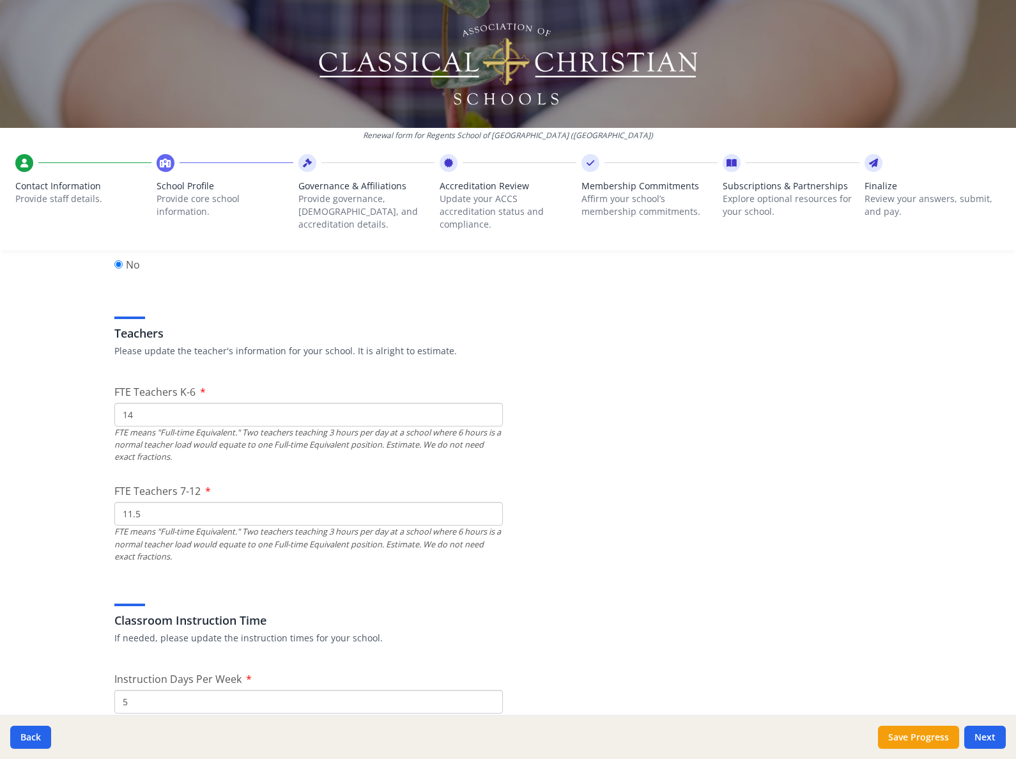
type input "11.5"
click at [468, 583] on div "Classroom Instruction Time If needed, please update the instruction times for y…" at bounding box center [508, 613] width 788 height 61
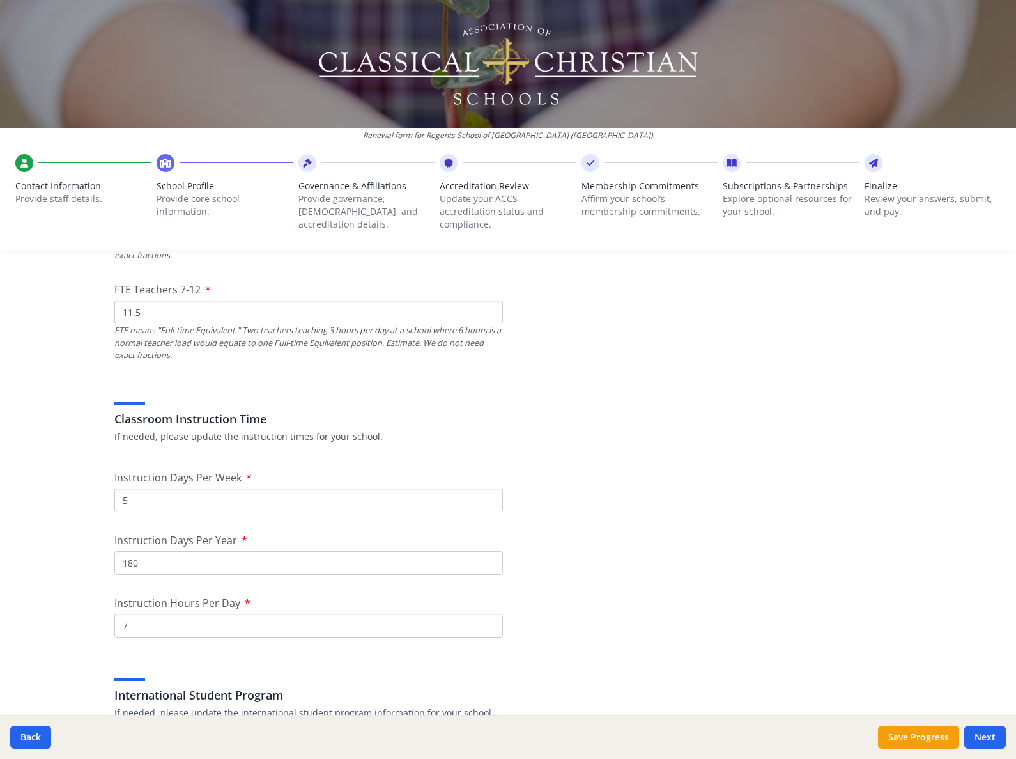
scroll to position [1001, 0]
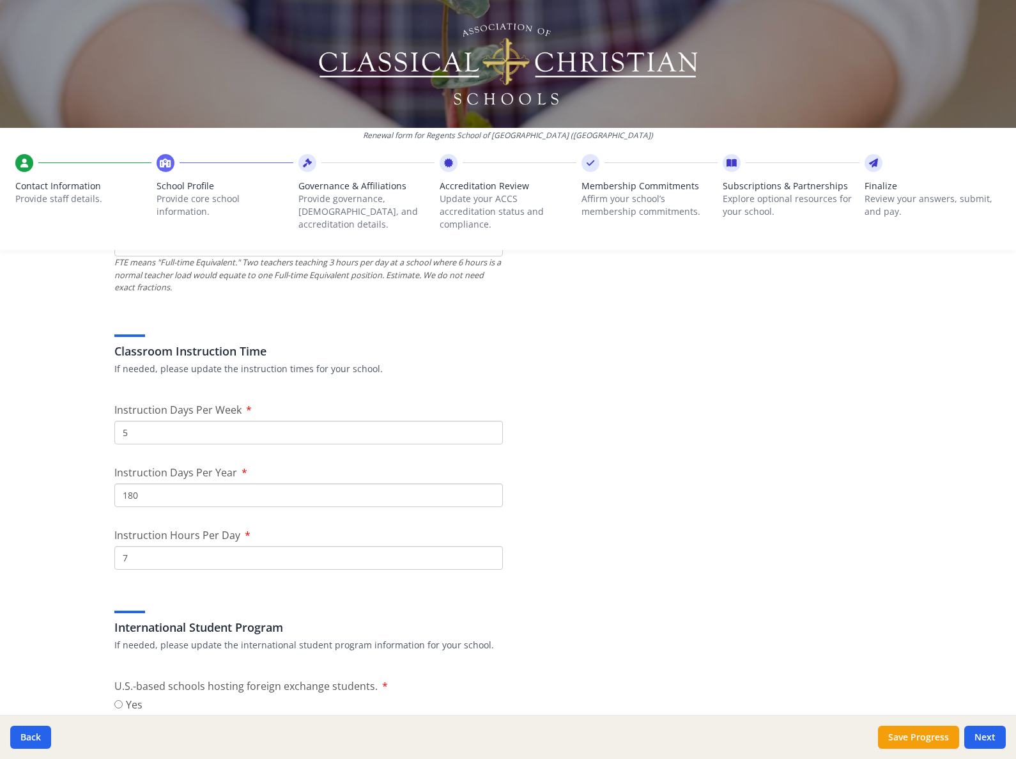
click at [228, 424] on input "5" at bounding box center [308, 433] width 389 height 24
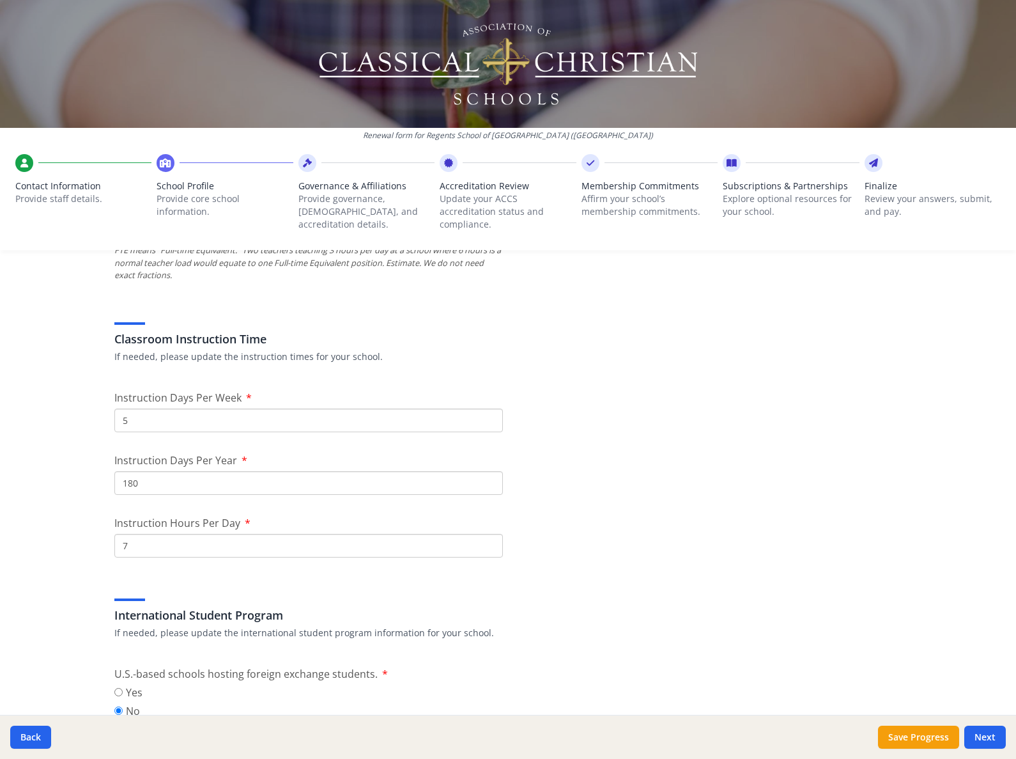
scroll to position [1162, 0]
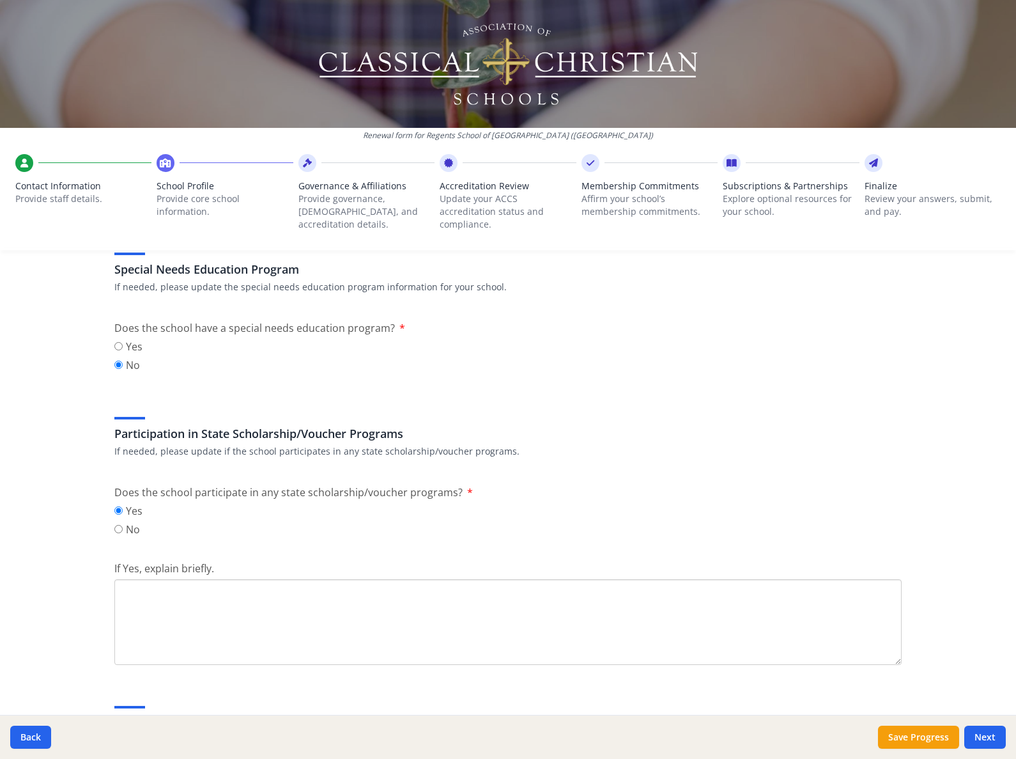
scroll to position [1567, 0]
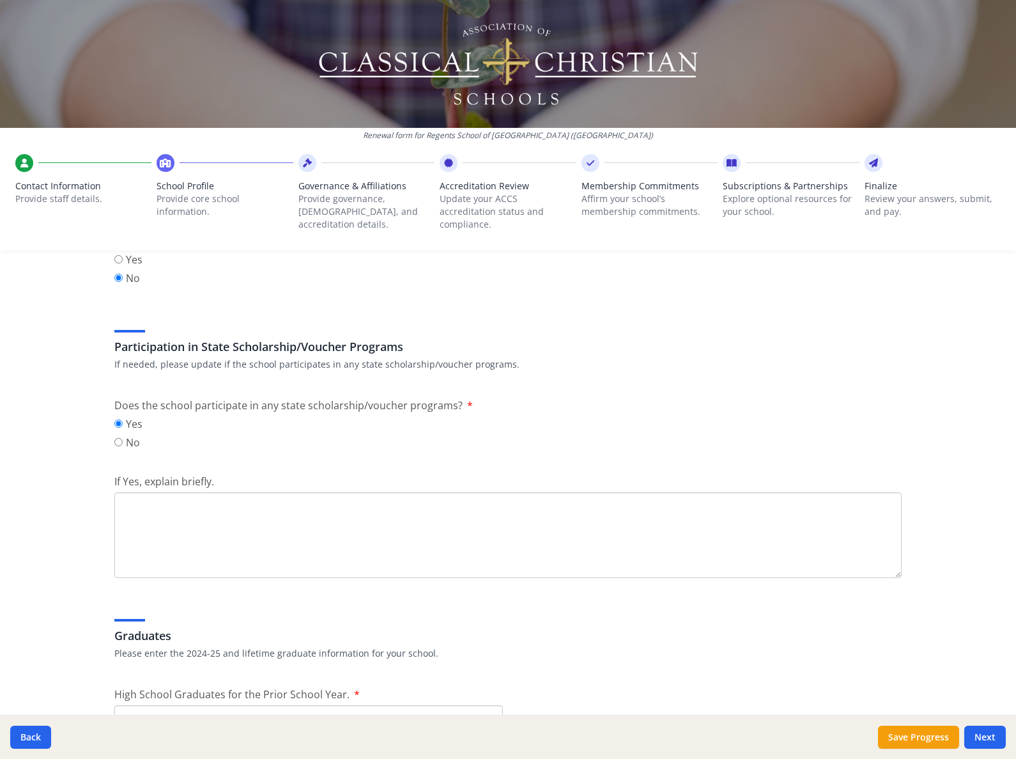
click at [279, 506] on textarea "If Yes, explain briefly." at bounding box center [508, 535] width 788 height 86
type textarea "VA EISTC Scholarship Program"
click at [302, 428] on div "Yes No" at bounding box center [508, 434] width 788 height 37
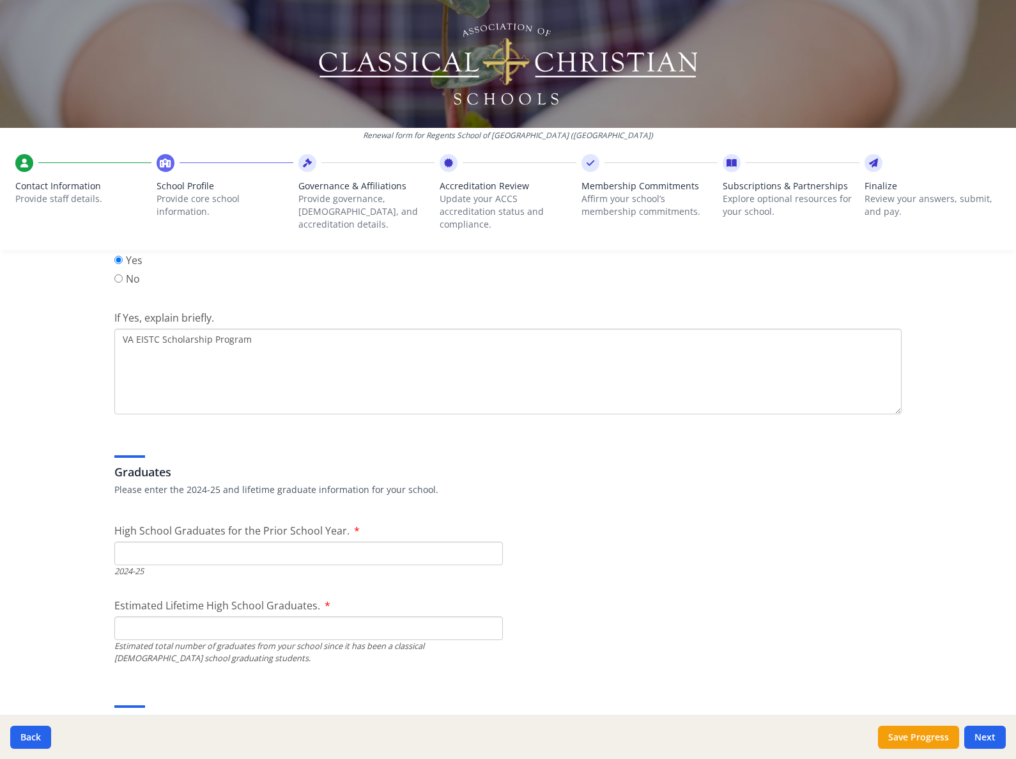
scroll to position [1733, 0]
click at [447, 539] on input "High School Graduates for the Prior School Year." at bounding box center [308, 551] width 389 height 24
type input "13"
click at [405, 440] on div "Graduates Please enter the 2024-25 and lifetime graduate information for your s…" at bounding box center [508, 462] width 788 height 61
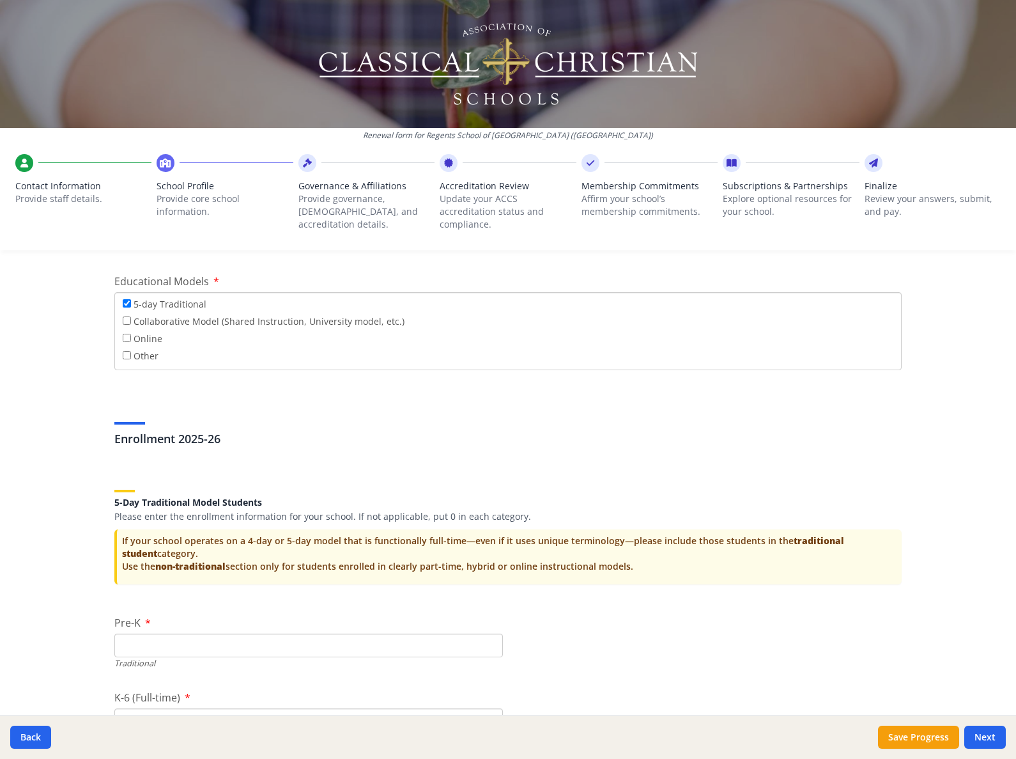
scroll to position [2455, 0]
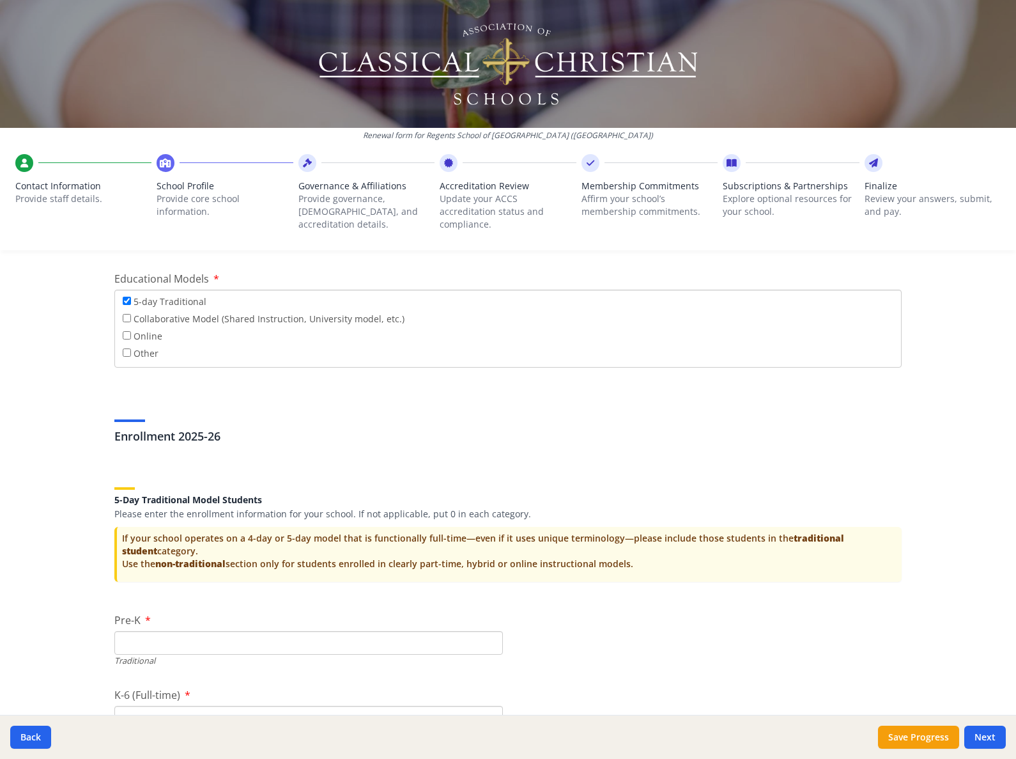
click at [335, 631] on input "Pre-K" at bounding box center [308, 643] width 389 height 24
type input "0"
click at [575, 621] on div "Federal Employer Identification Number If needed, please update Federal Employe…" at bounding box center [508, 133] width 818 height 4595
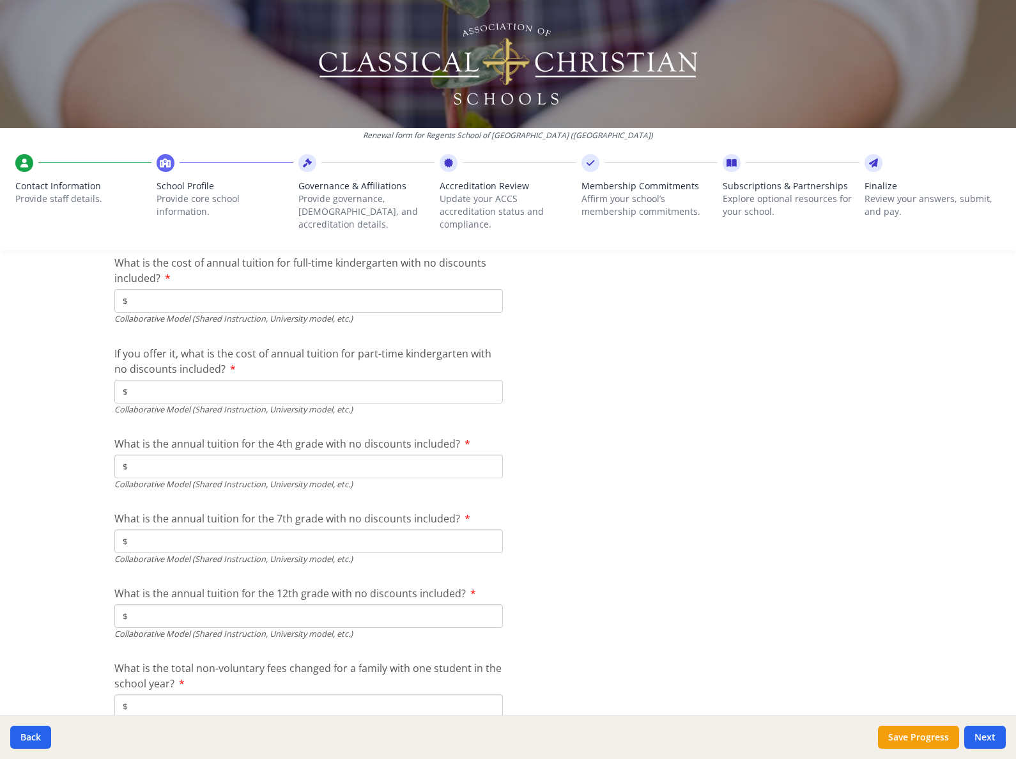
scroll to position [4131, 0]
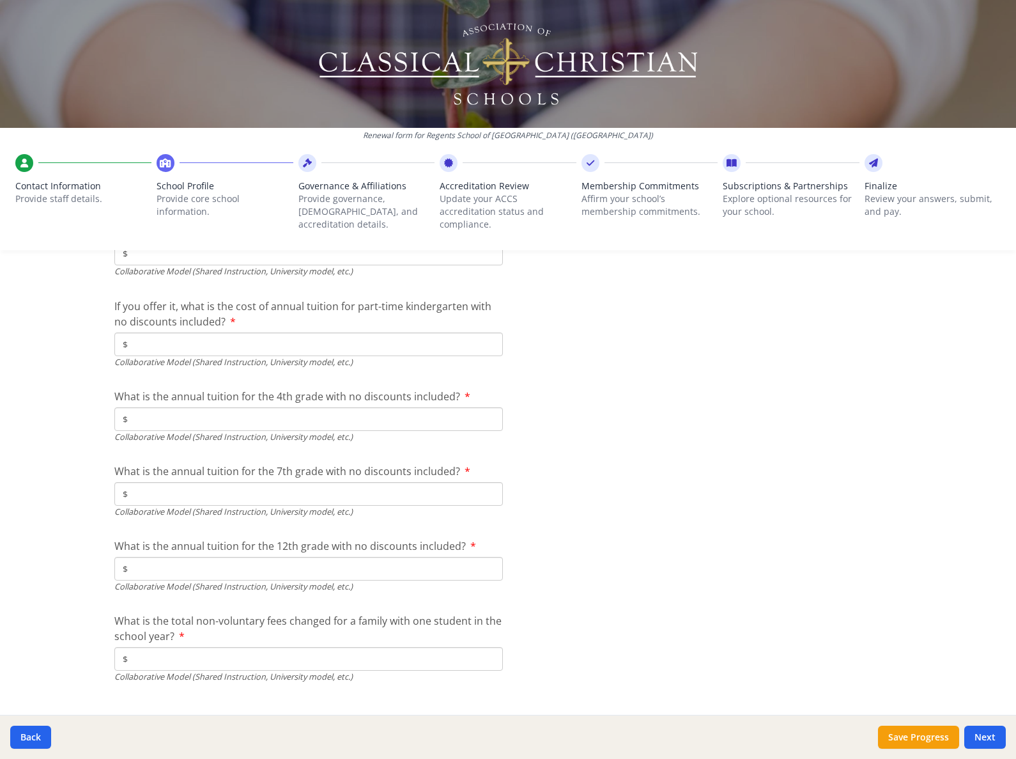
click at [461, 647] on input "$" at bounding box center [308, 659] width 389 height 24
type input "$550"
click at [410, 538] on div "What is the annual tuition for the 12th grade with no discounts included? $ Col…" at bounding box center [308, 565] width 389 height 54
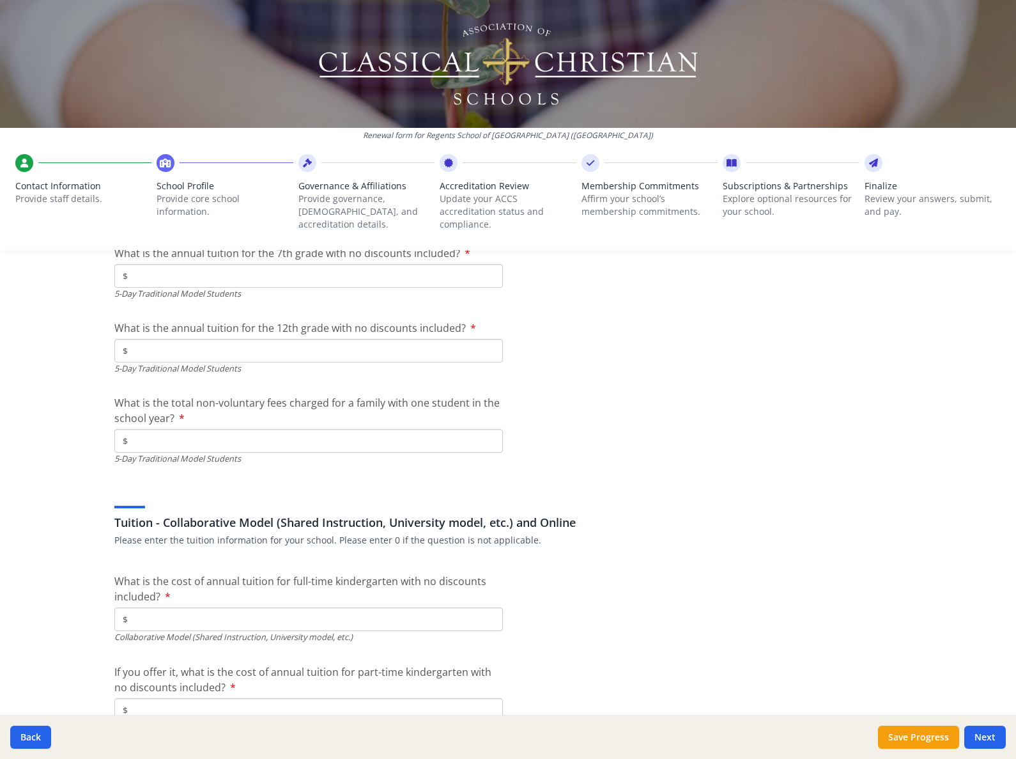
scroll to position [3826, 0]
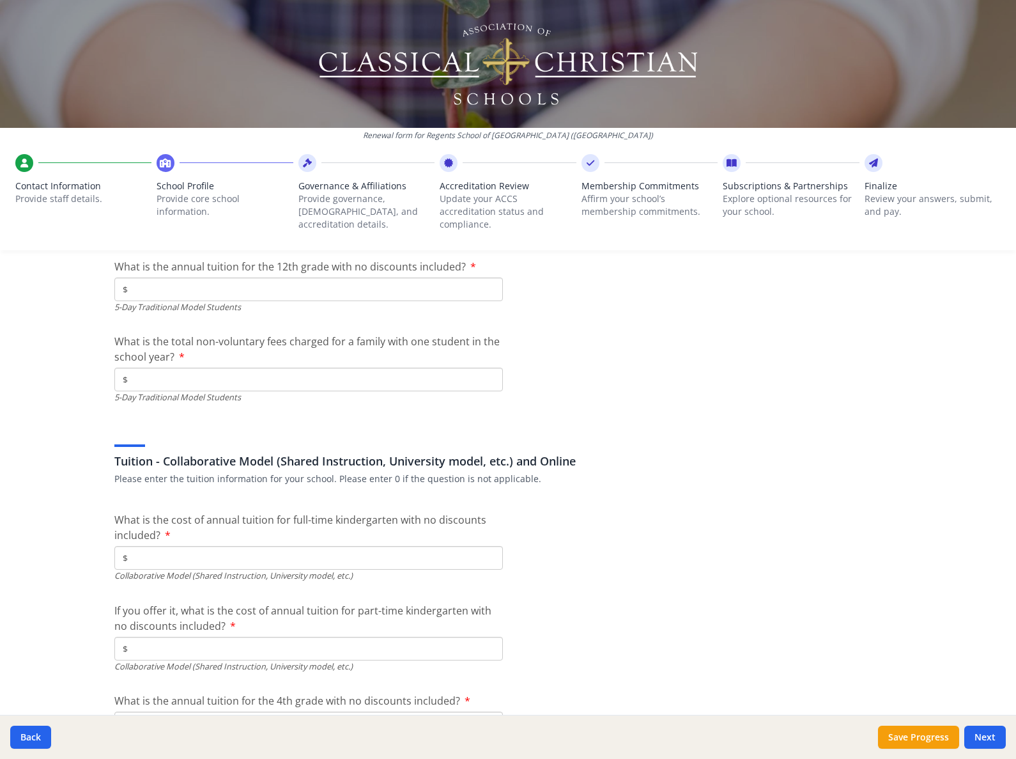
click at [192, 546] on input "$" at bounding box center [308, 558] width 389 height 24
type input "$0"
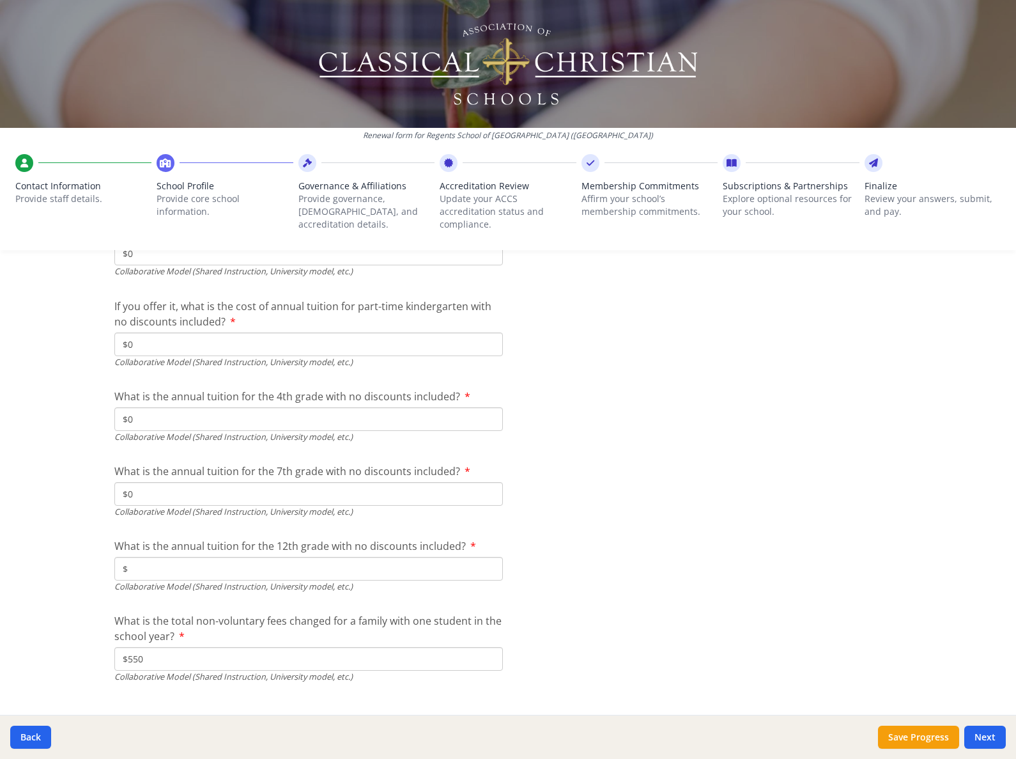
type input "$0"
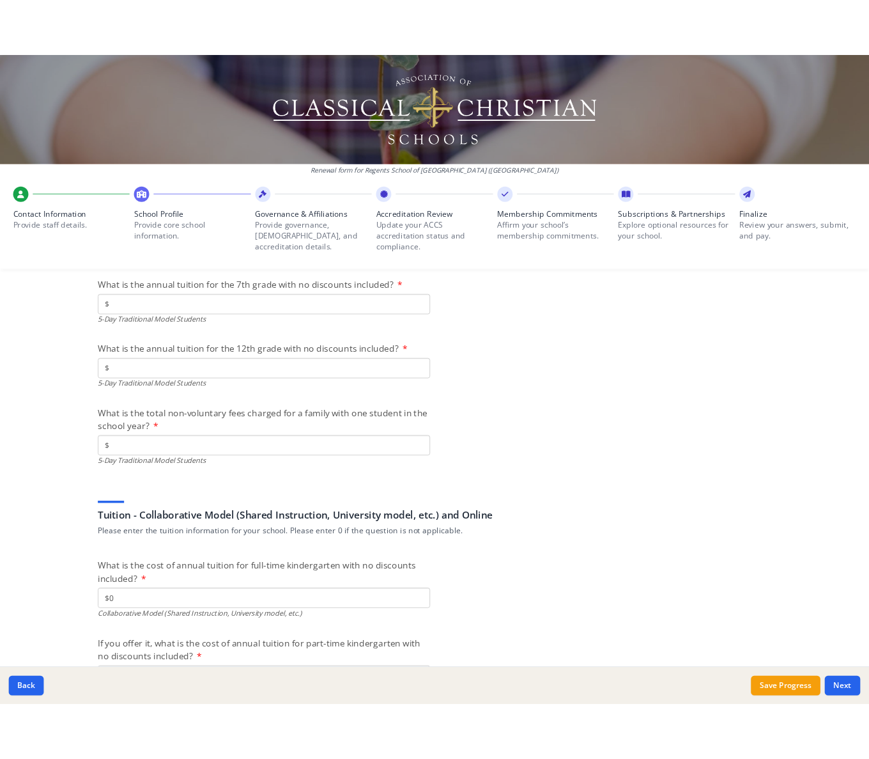
scroll to position [3644, 0]
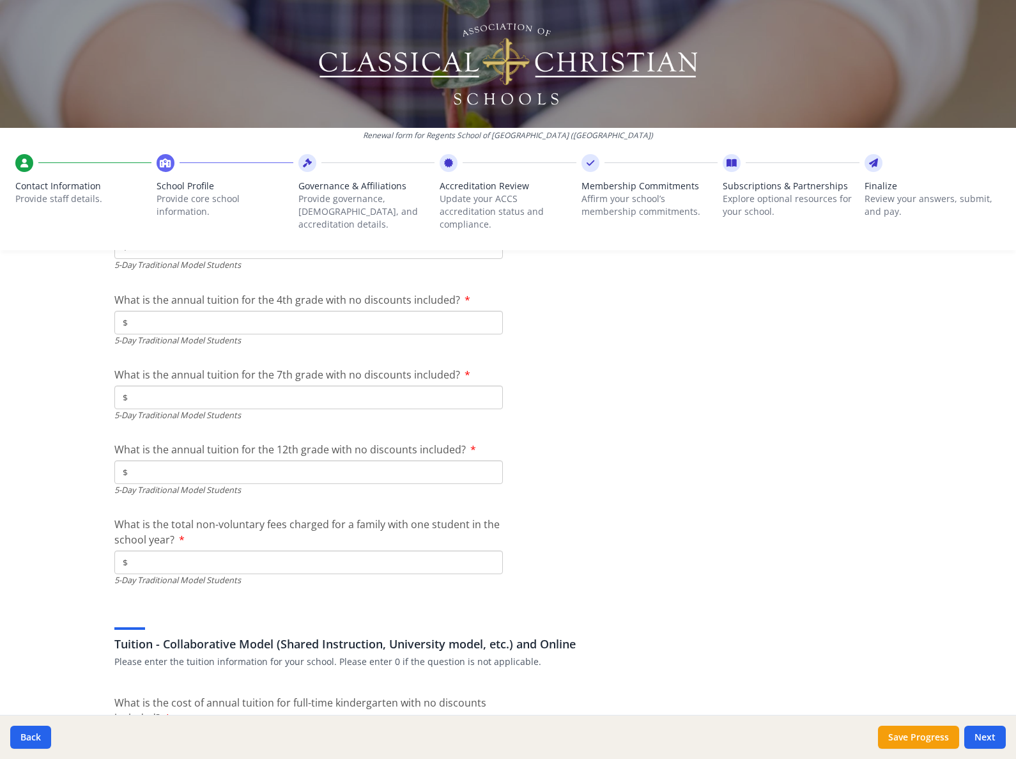
click at [202, 550] on input "$" at bounding box center [308, 562] width 389 height 24
type input "$550"
click at [475, 517] on span "What is the total non-voluntary fees charged for a family with one student in t…" at bounding box center [306, 531] width 385 height 29
click at [475, 550] on input "$550" at bounding box center [308, 562] width 389 height 24
click at [132, 311] on input "$" at bounding box center [308, 323] width 389 height 24
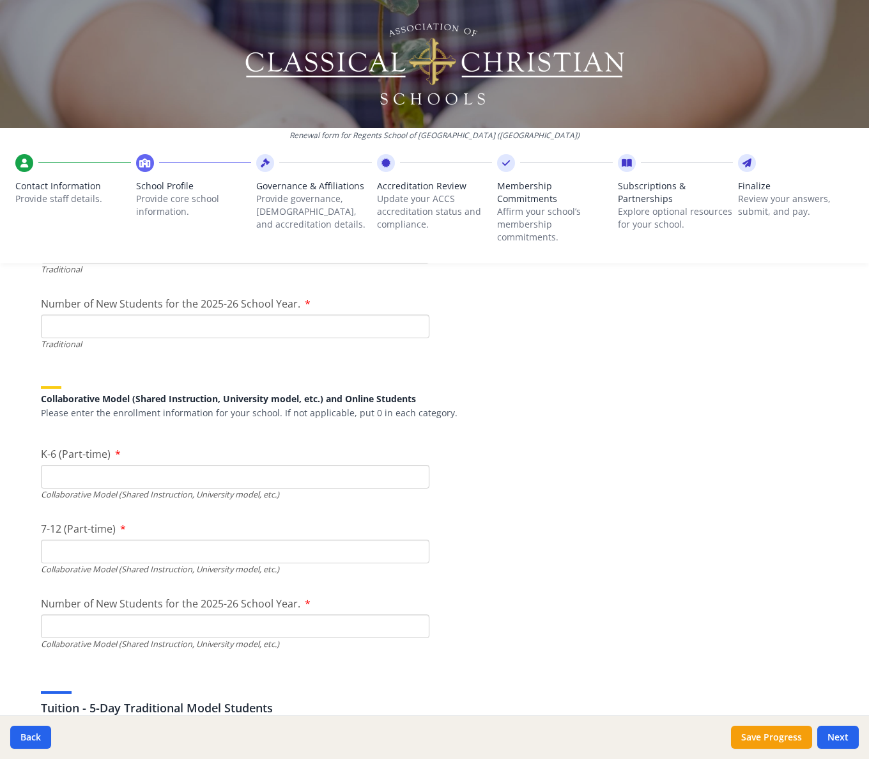
scroll to position [2989, 0]
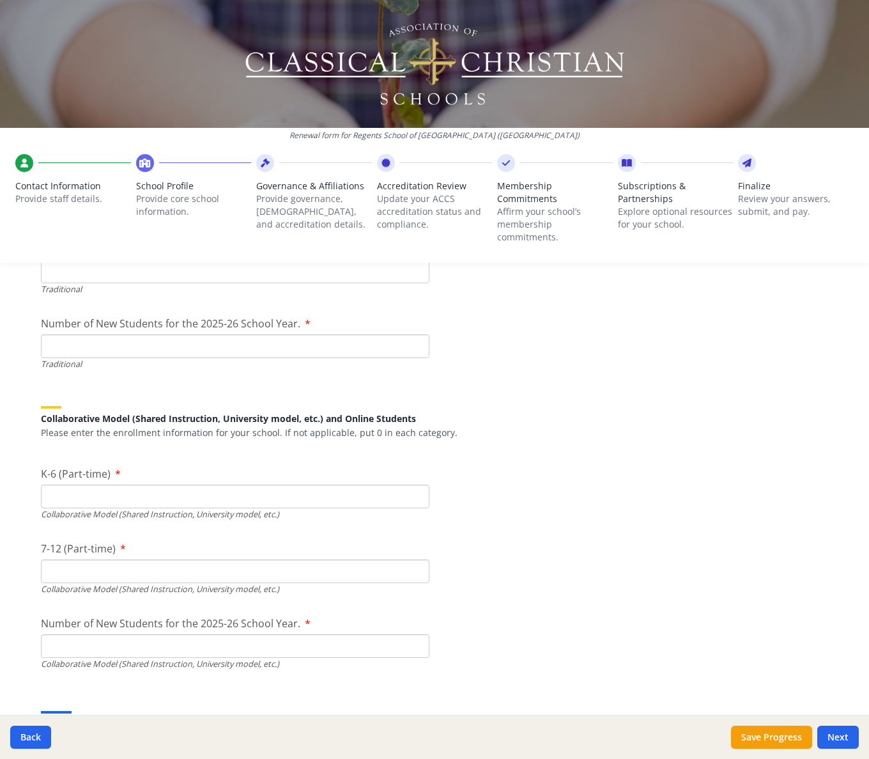
click at [251, 322] on span "Number of New Students for the 2025-26 School Year." at bounding box center [171, 323] width 260 height 14
click at [251, 334] on input "Number of New Students for the 2025-26 School Year." at bounding box center [235, 346] width 389 height 24
type input "53"
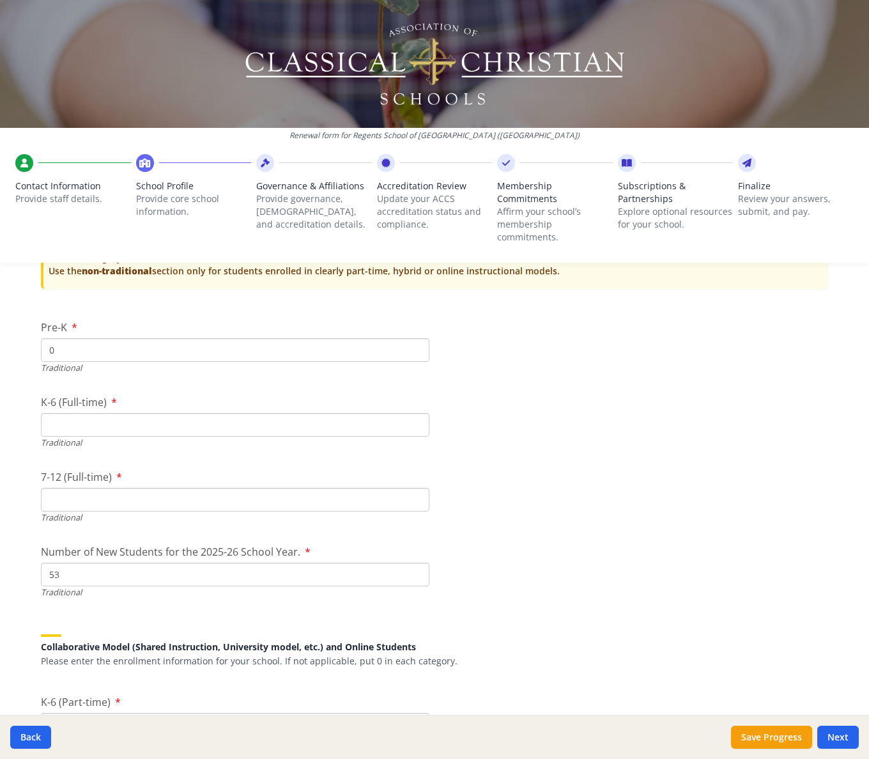
scroll to position [2763, 0]
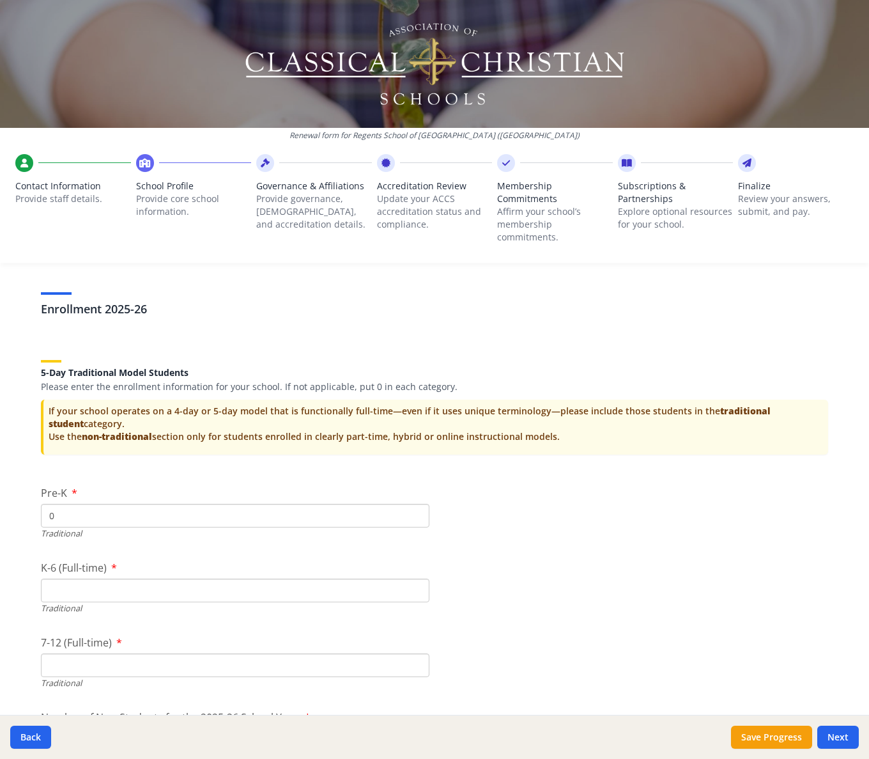
scroll to position [2595, 0]
click at [161, 593] on input "K-6 (Full-time)" at bounding box center [235, 590] width 389 height 24
type input "180"
click at [527, 626] on div "Federal Employer Identification Number If needed, please update Federal Employe…" at bounding box center [435, 5] width 818 height 4595
click at [781, 731] on button "Save Progress" at bounding box center [771, 737] width 81 height 23
